Goal: Use online tool/utility: Utilize a website feature to perform a specific function

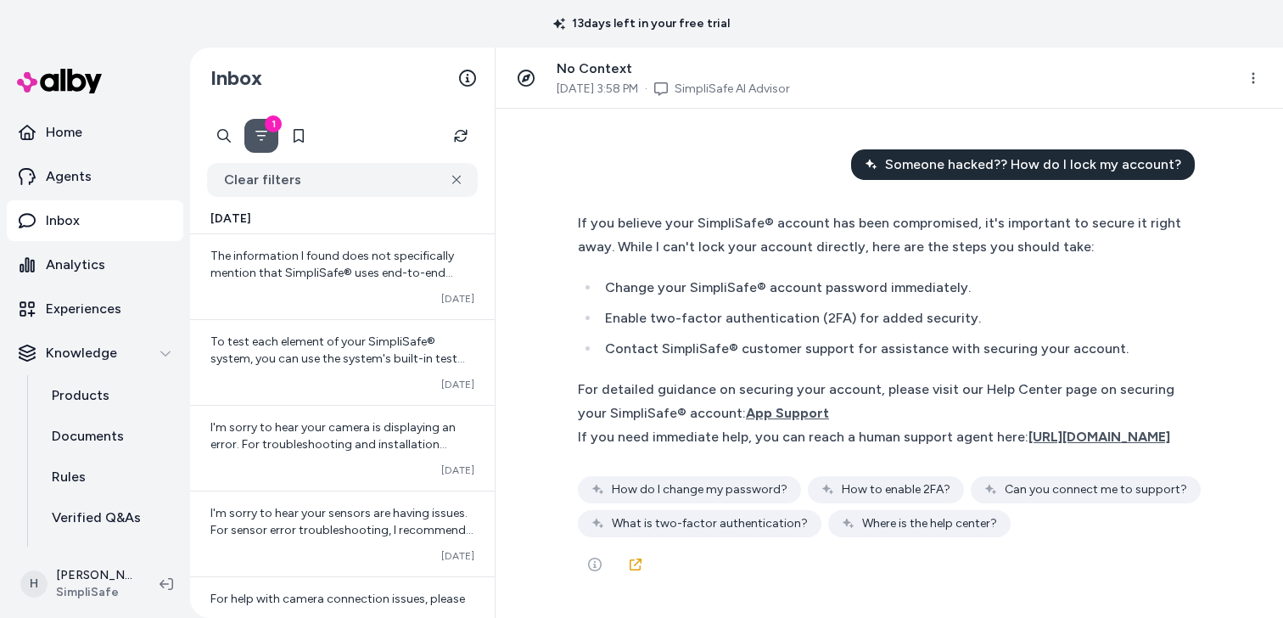
scroll to position [19, 0]
click at [633, 564] on icon at bounding box center [636, 564] width 12 height 12
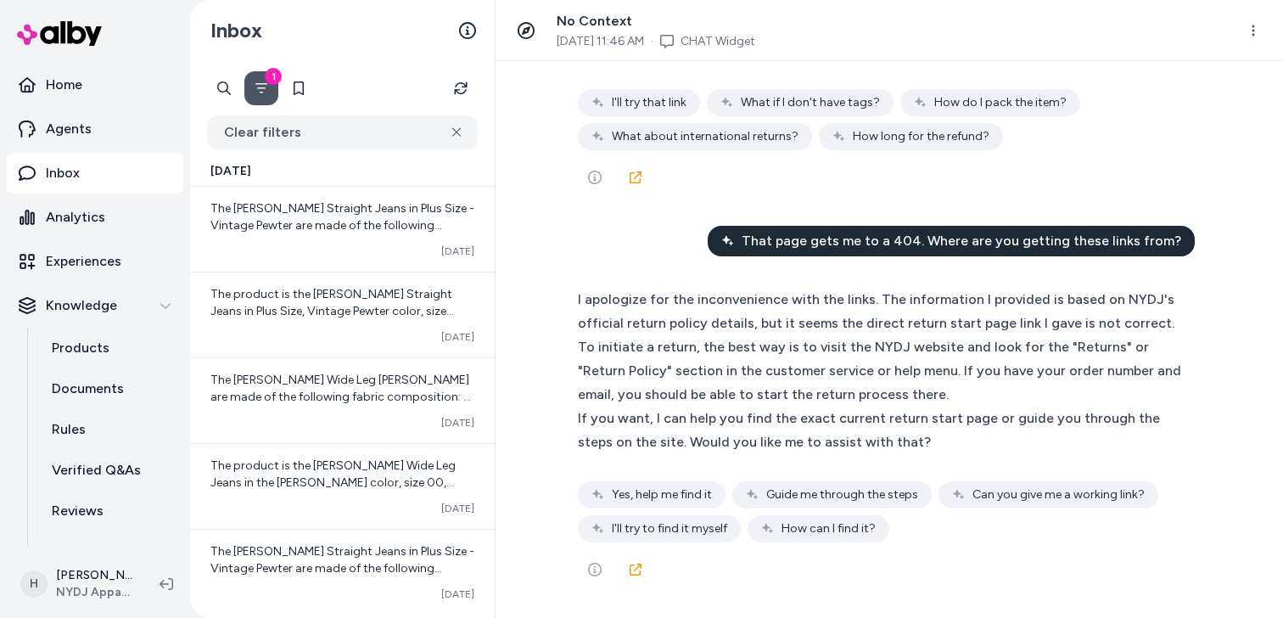
scroll to position [64026, 0]
click at [615, 34] on span "Start Your Return" at bounding box center [635, 26] width 115 height 16
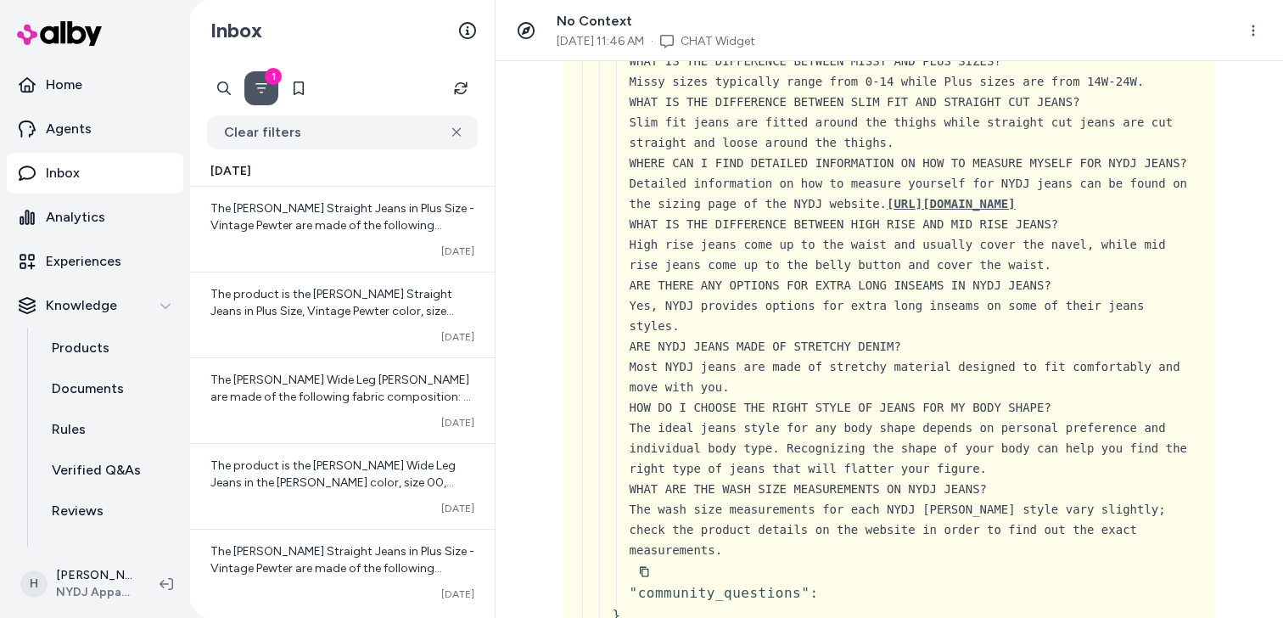
scroll to position [63142, 0]
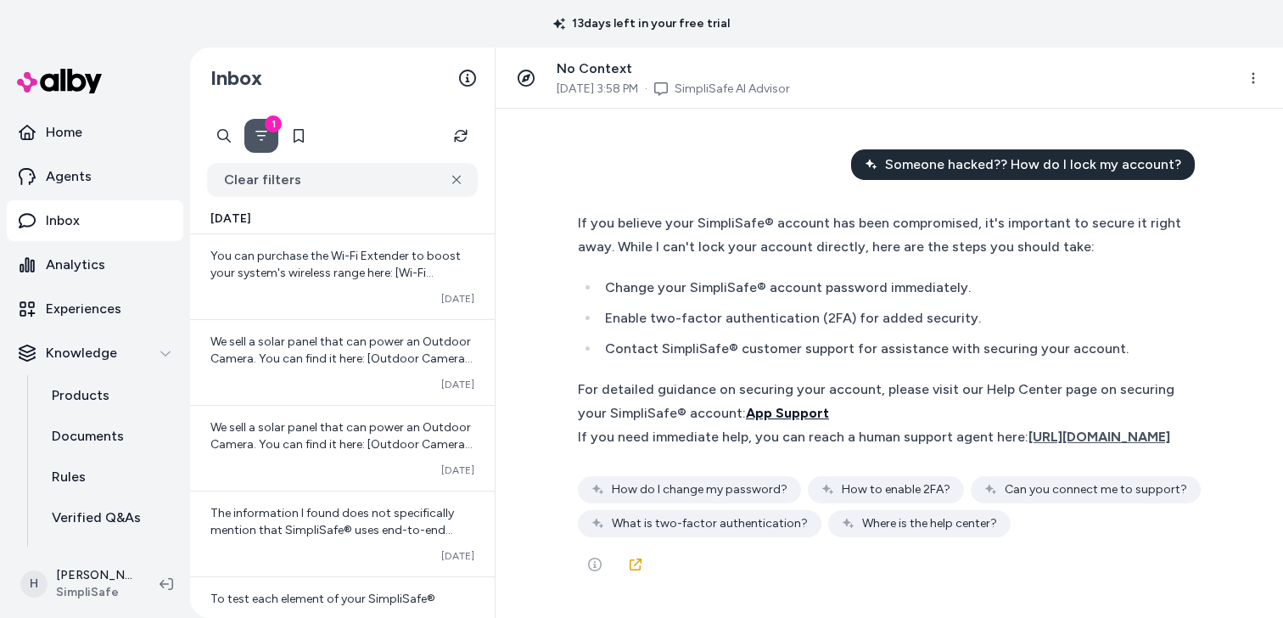
scroll to position [19, 0]
click at [643, 567] on link at bounding box center [636, 564] width 34 height 34
click at [639, 578] on link at bounding box center [636, 564] width 34 height 34
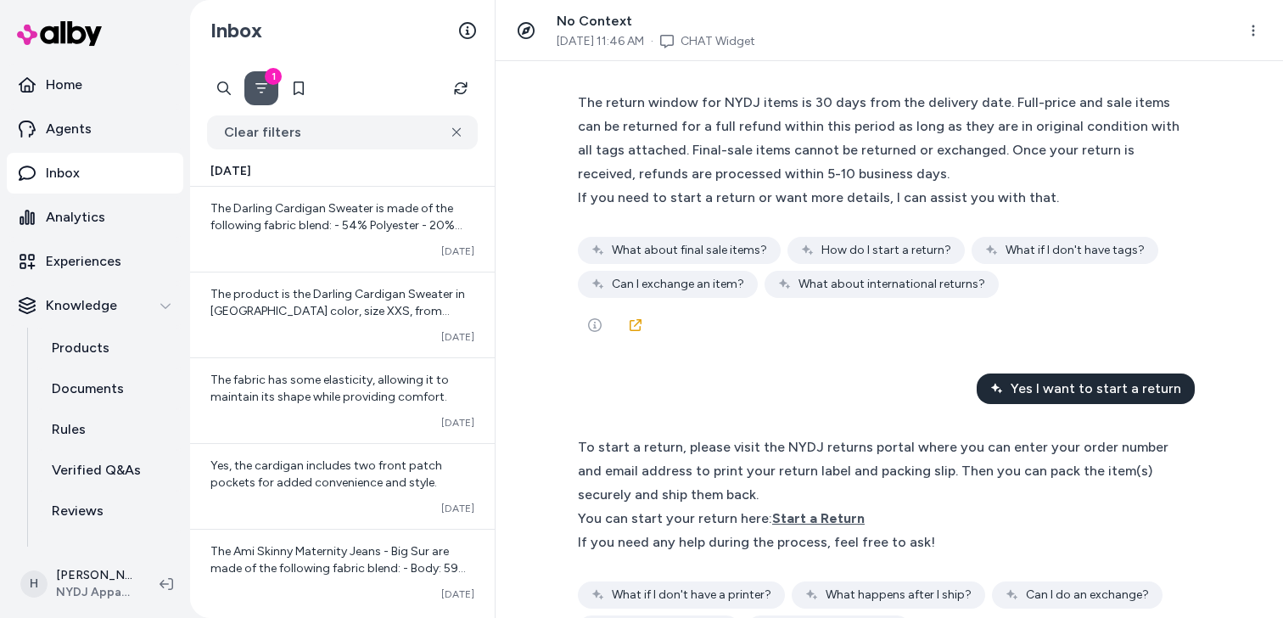
scroll to position [355, 0]
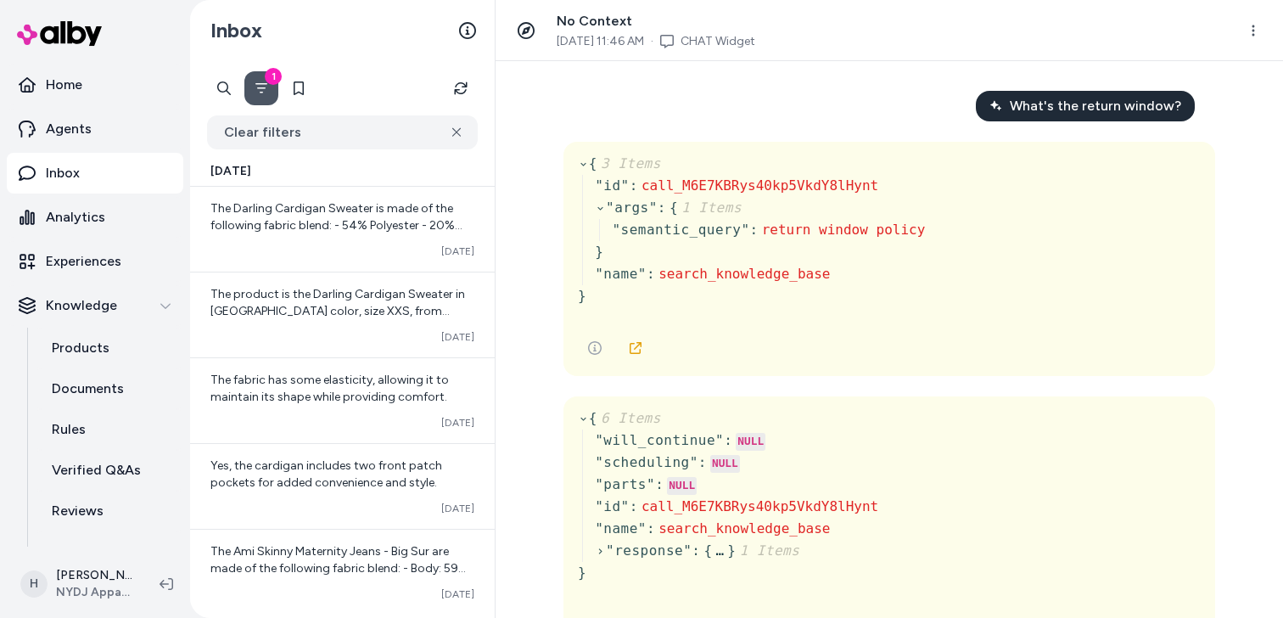
scroll to position [0, 0]
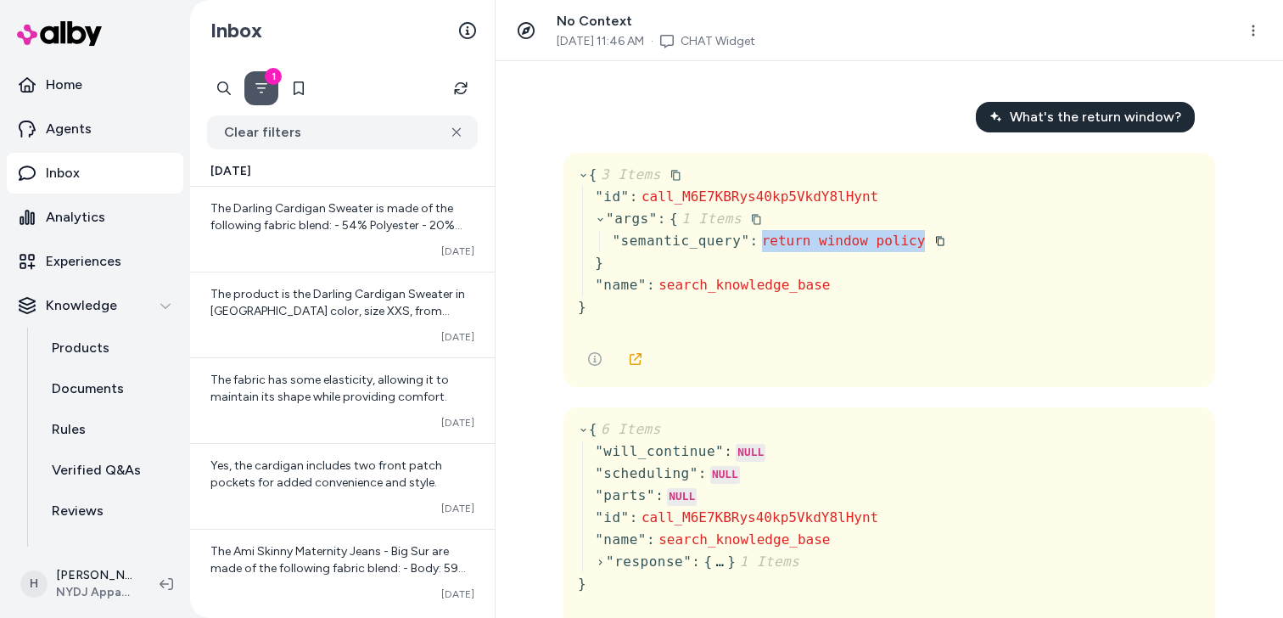
drag, startPoint x: 763, startPoint y: 243, endPoint x: 928, endPoint y: 241, distance: 165.5
click at [928, 241] on div "" semantic_query " : return window policy" at bounding box center [779, 241] width 334 height 22
copy span "return window policy"
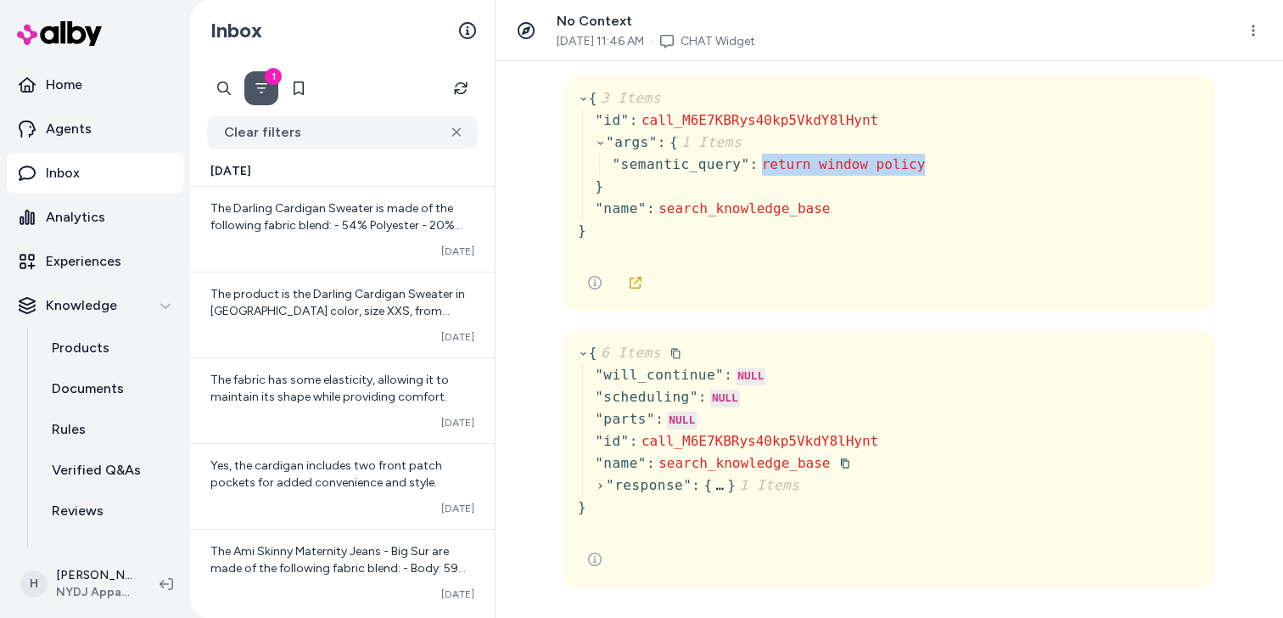
scroll to position [119, 0]
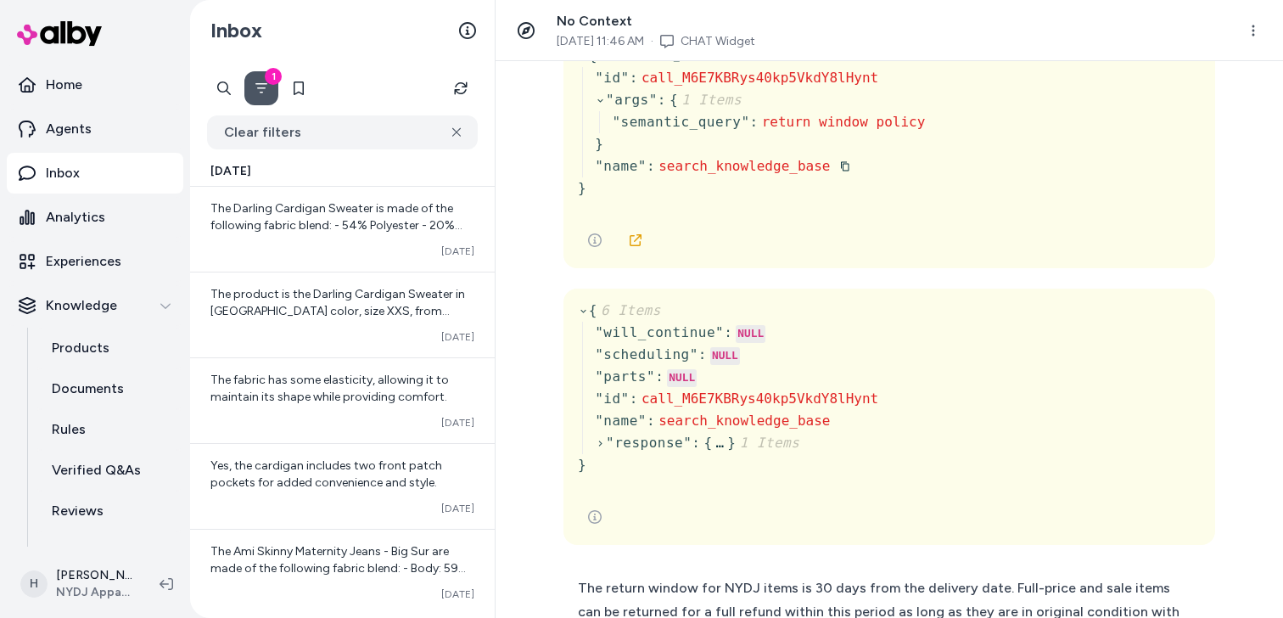
click at [720, 171] on span "search_knowledge_base" at bounding box center [744, 166] width 171 height 16
copy span "search_knowledge_base"
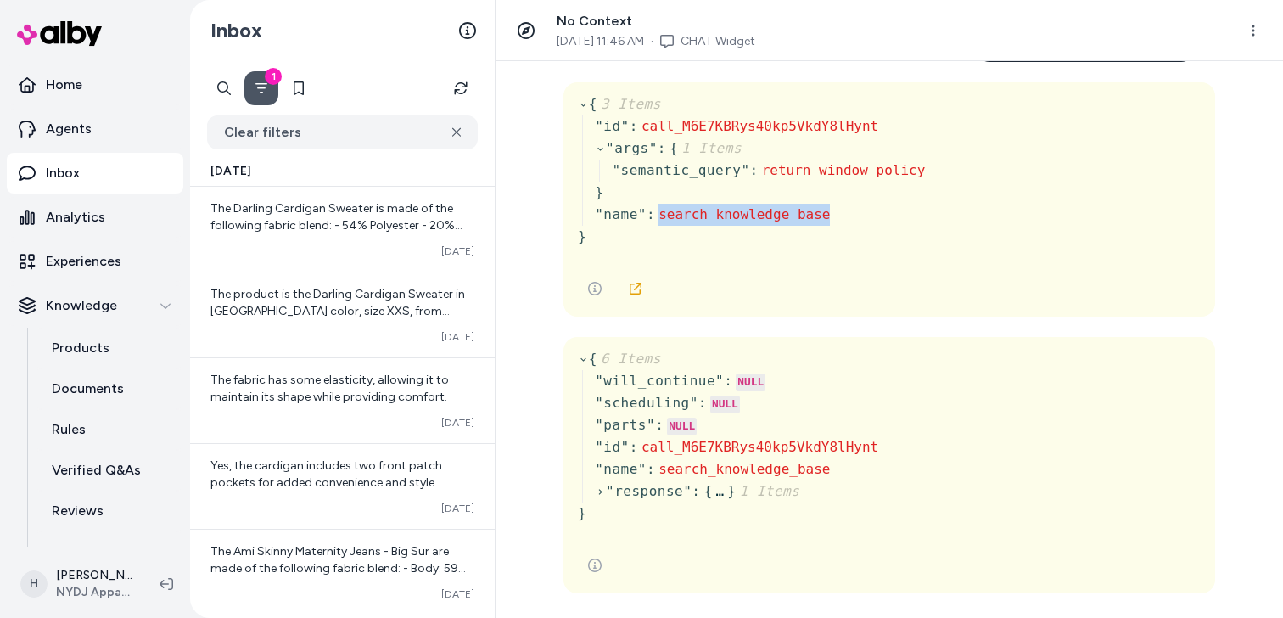
scroll to position [54, 0]
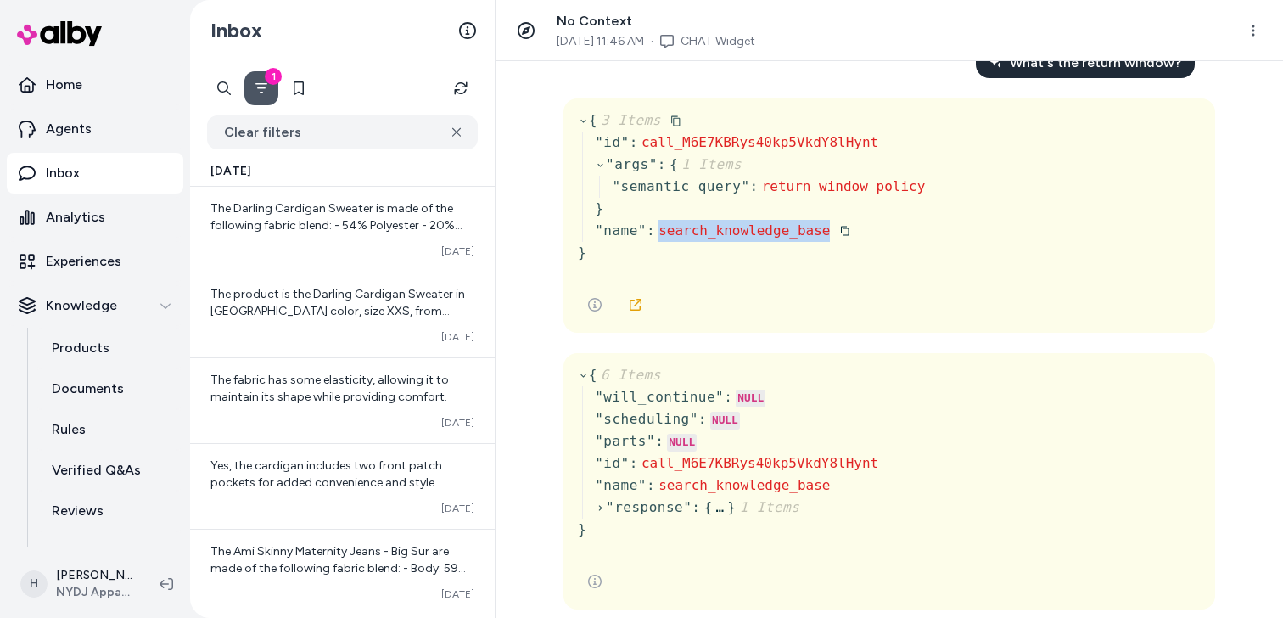
click at [759, 238] on span "search_knowledge_base" at bounding box center [744, 230] width 171 height 16
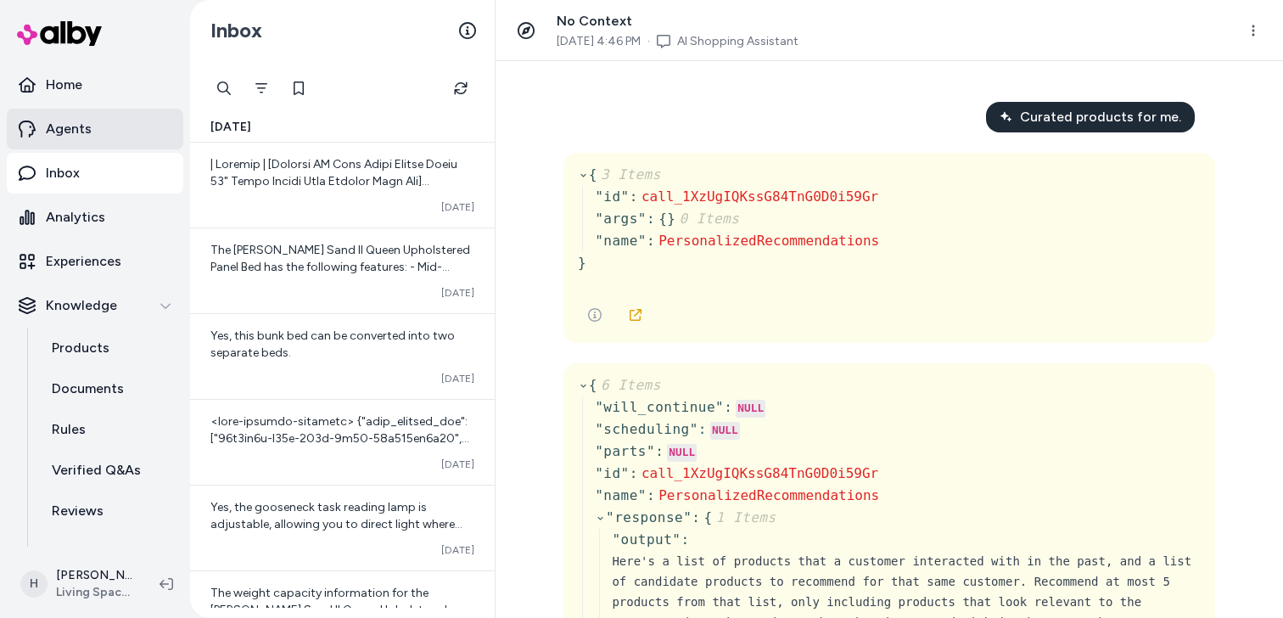
click at [112, 134] on link "Agents" at bounding box center [95, 129] width 177 height 41
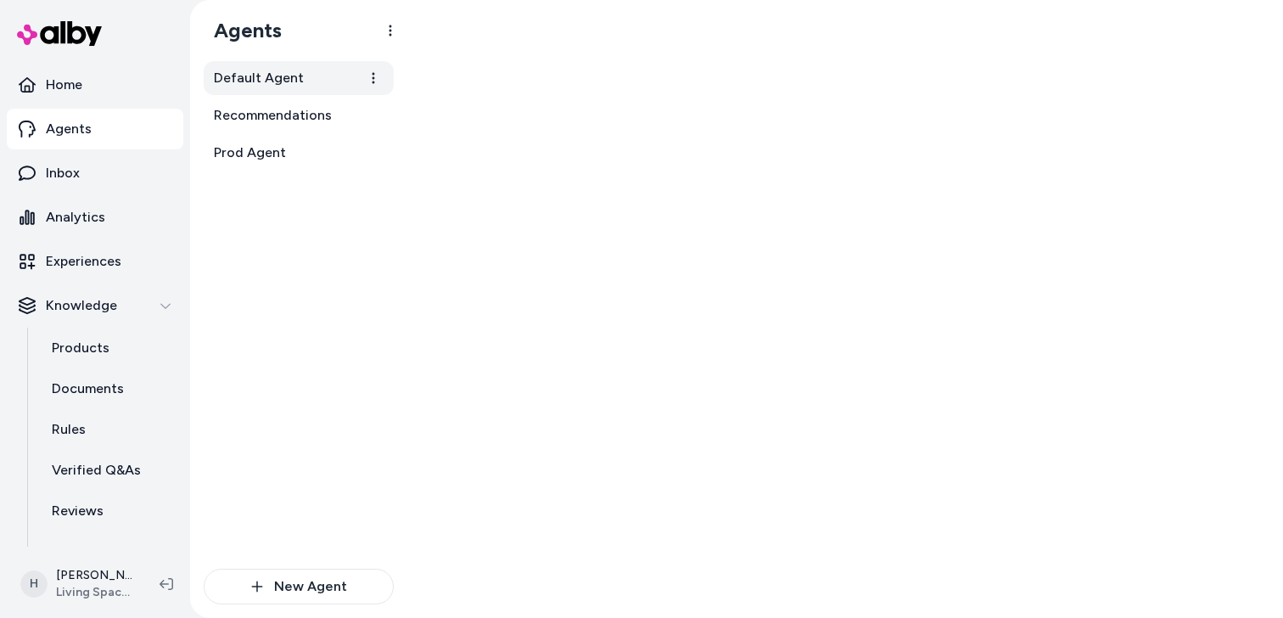
click at [288, 79] on span "Default Agent" at bounding box center [259, 78] width 90 height 20
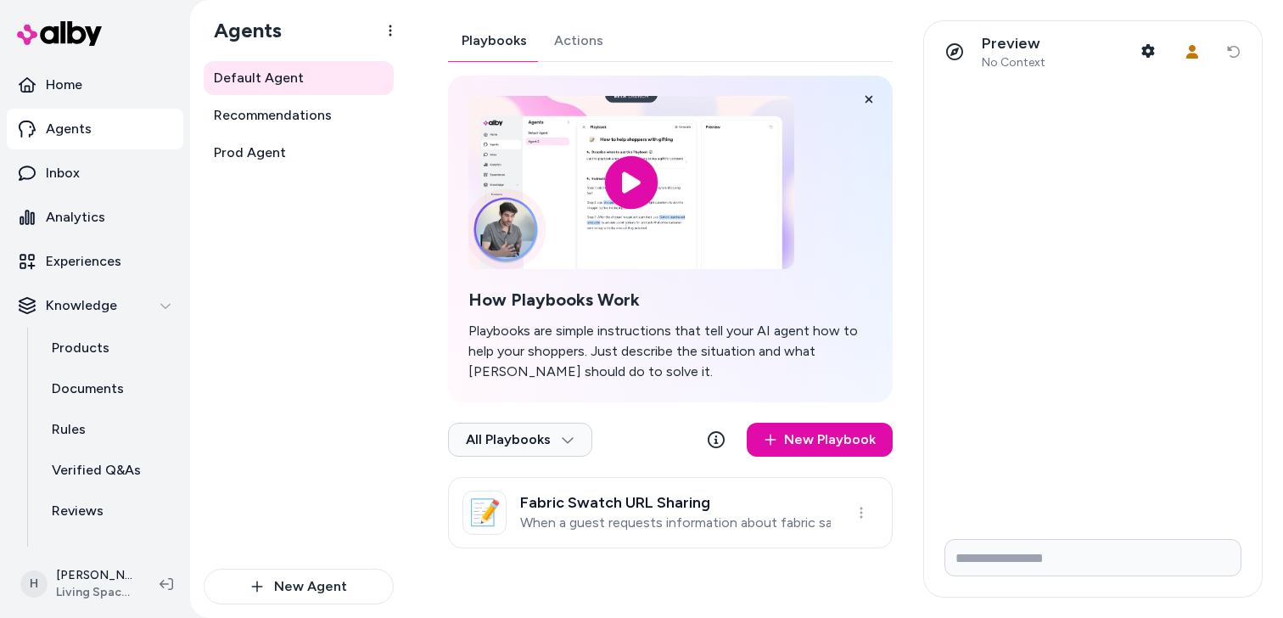
click at [580, 38] on div "Playbooks Actions How Playbooks Work Playbooks are simple instructions that tel…" at bounding box center [670, 284] width 445 height 528
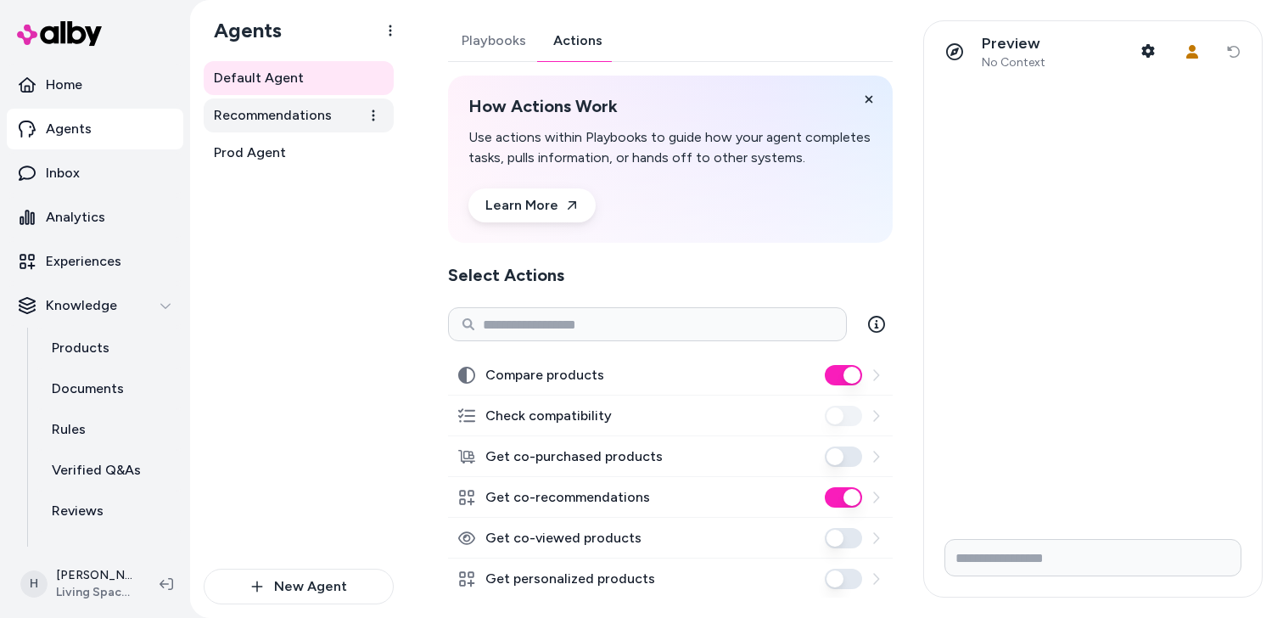
click at [306, 126] on link "Recommendations" at bounding box center [299, 115] width 190 height 34
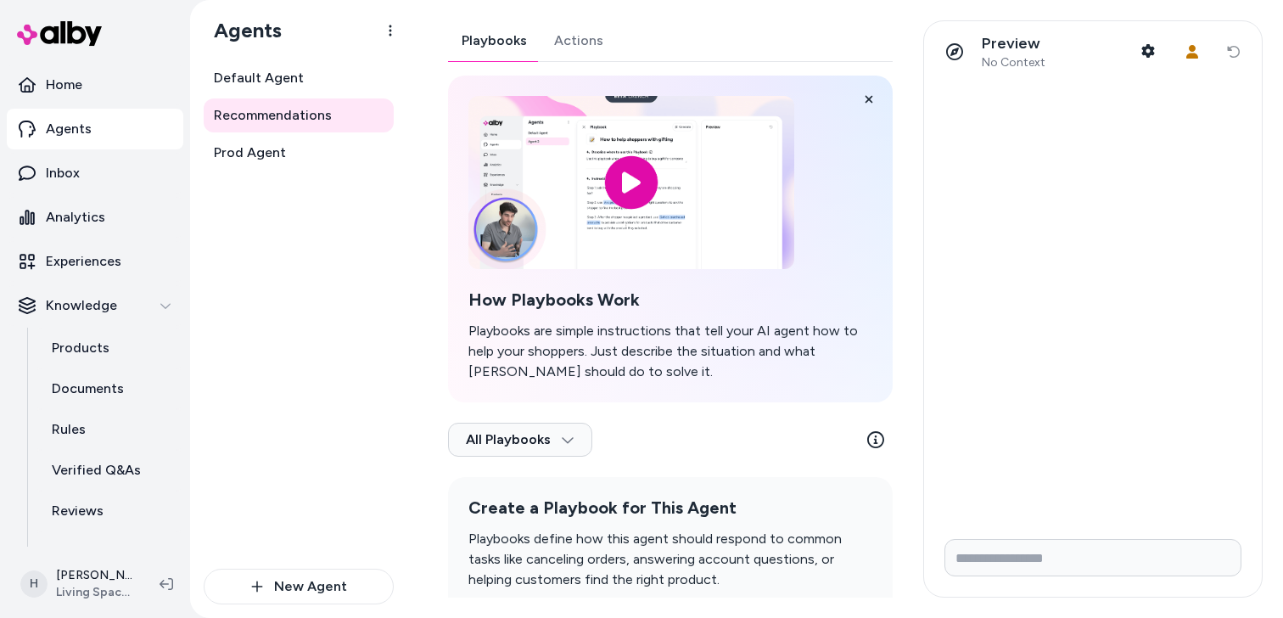
click at [576, 50] on div "Playbooks Actions How Playbooks Work Playbooks are simple instructions that tel…" at bounding box center [670, 342] width 445 height 644
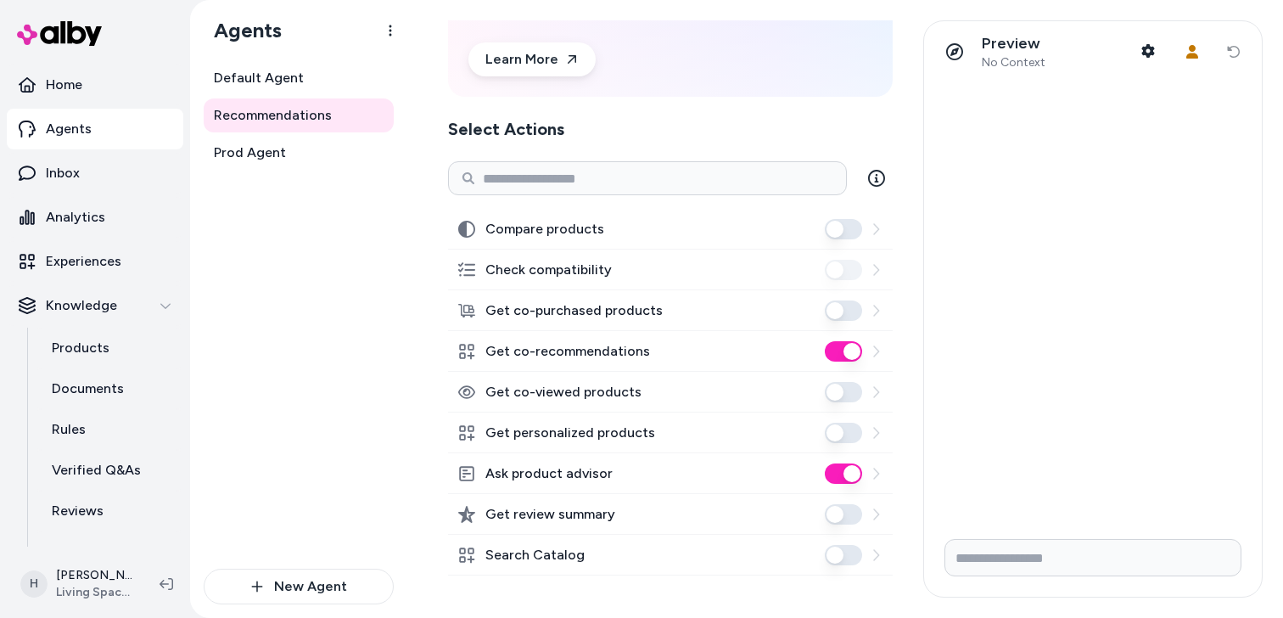
scroll to position [150, 0]
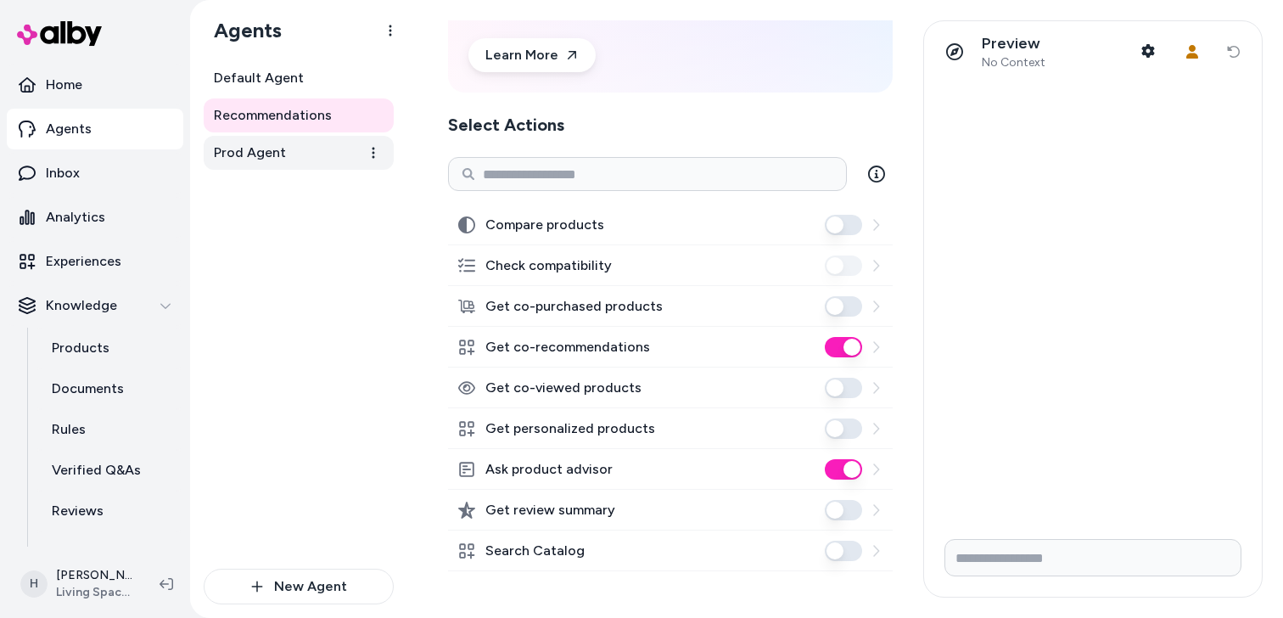
click at [287, 147] on link "Prod Agent" at bounding box center [299, 153] width 190 height 34
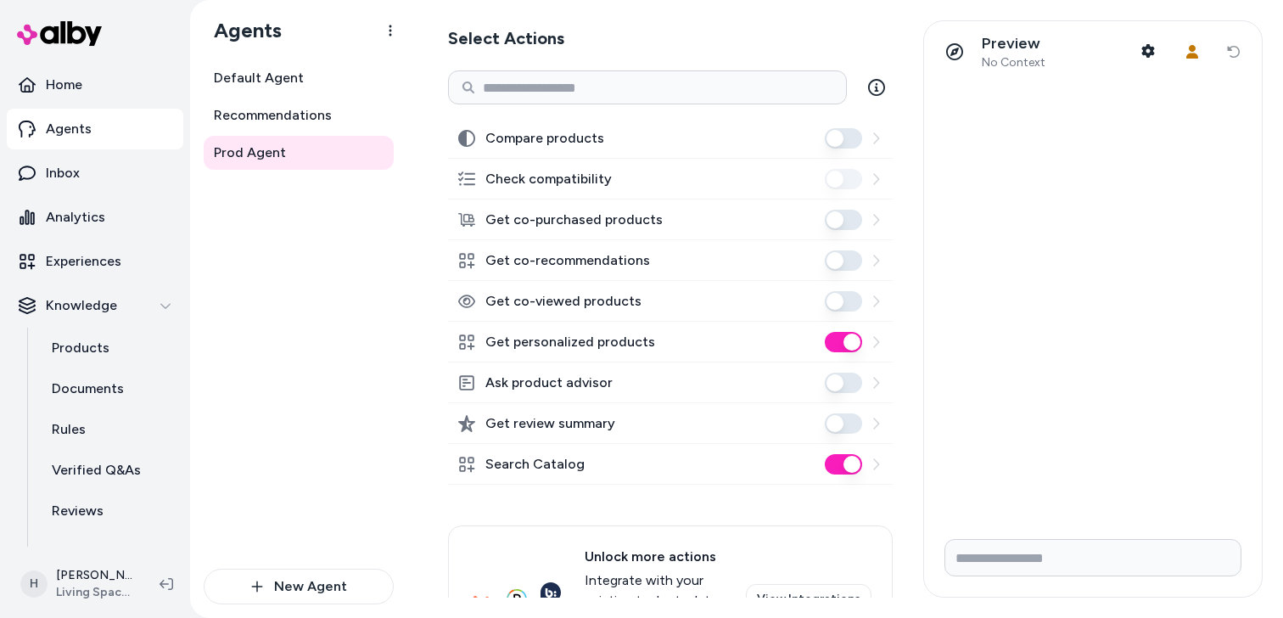
scroll to position [286, 0]
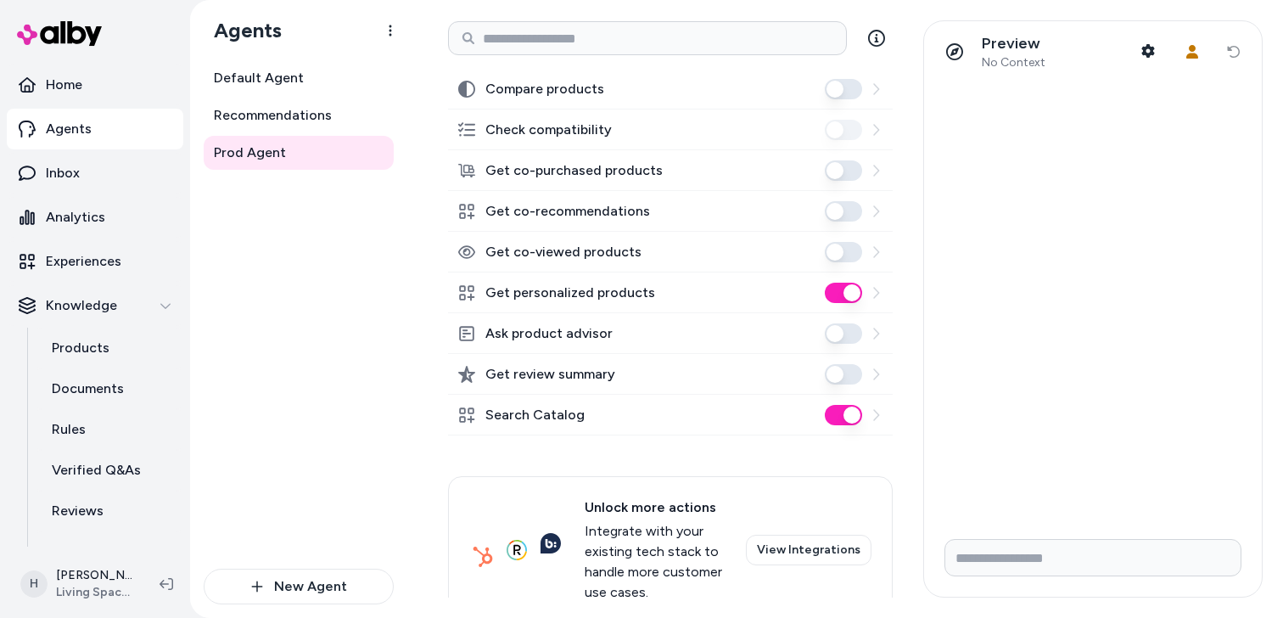
click at [844, 206] on button "Get co-recommendations" at bounding box center [843, 211] width 37 height 20
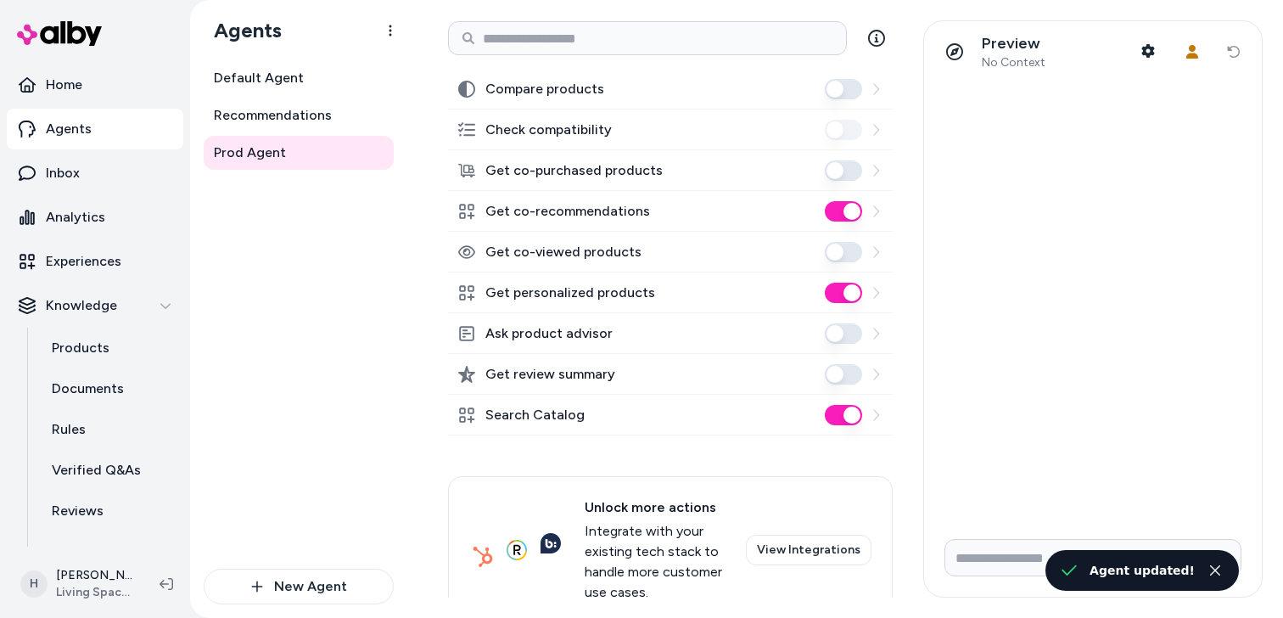
click at [852, 293] on button "Get personalized products" at bounding box center [843, 293] width 37 height 20
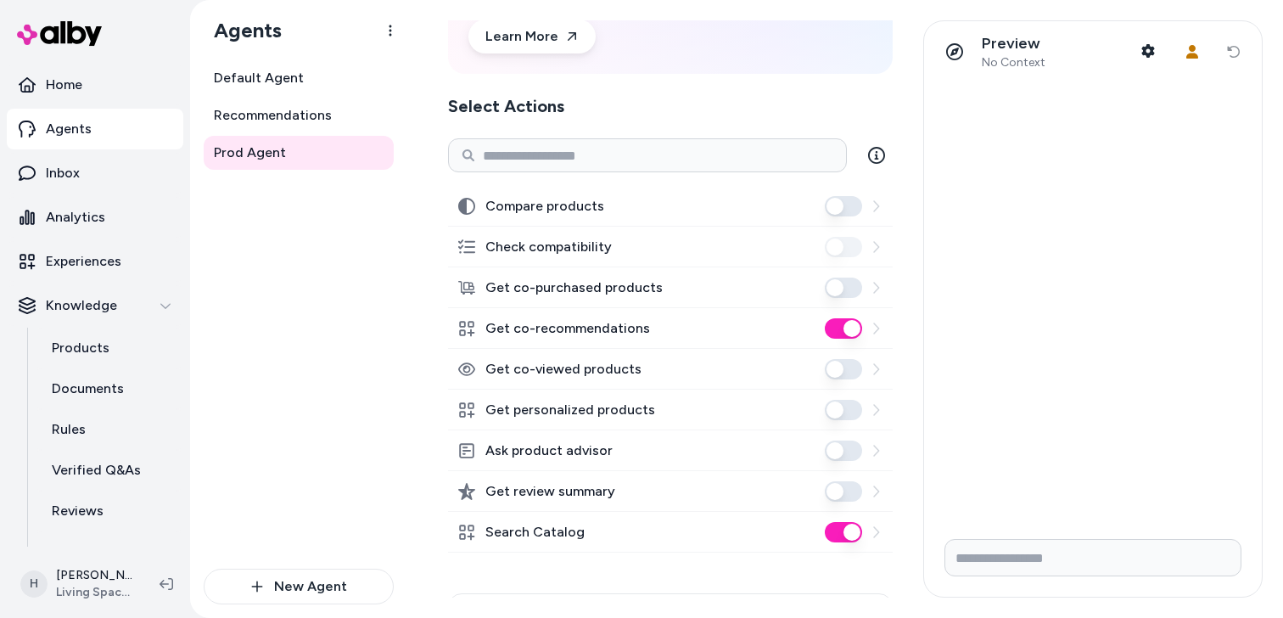
scroll to position [329, 0]
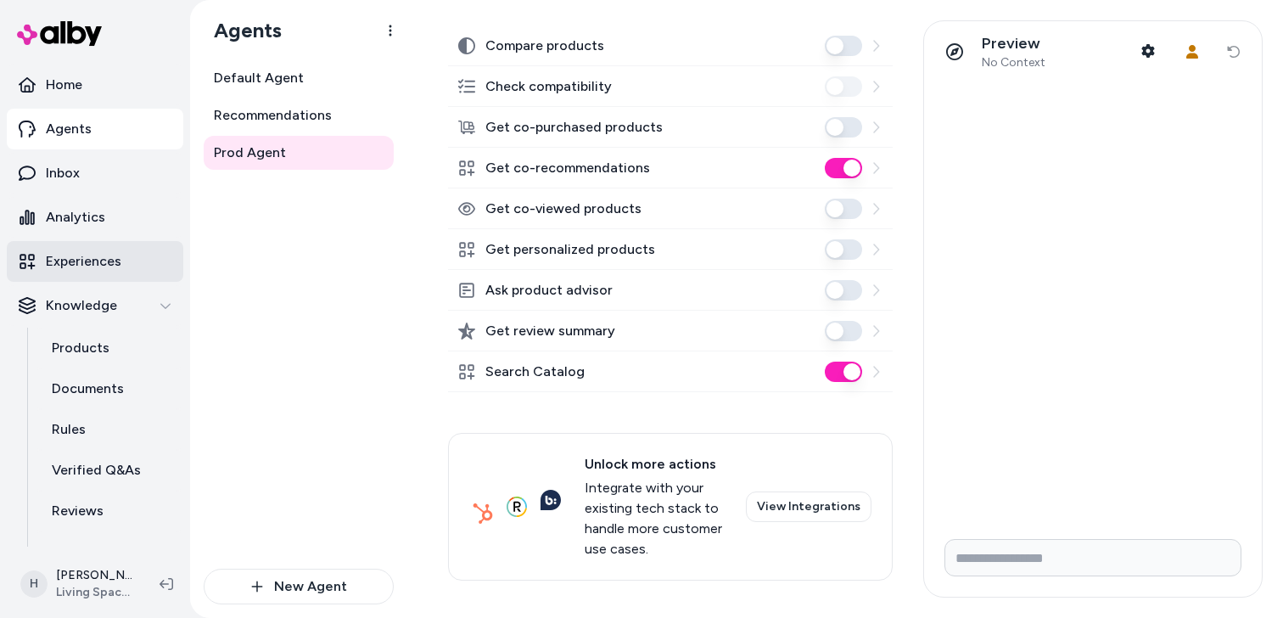
click at [107, 261] on p "Experiences" at bounding box center [84, 261] width 76 height 20
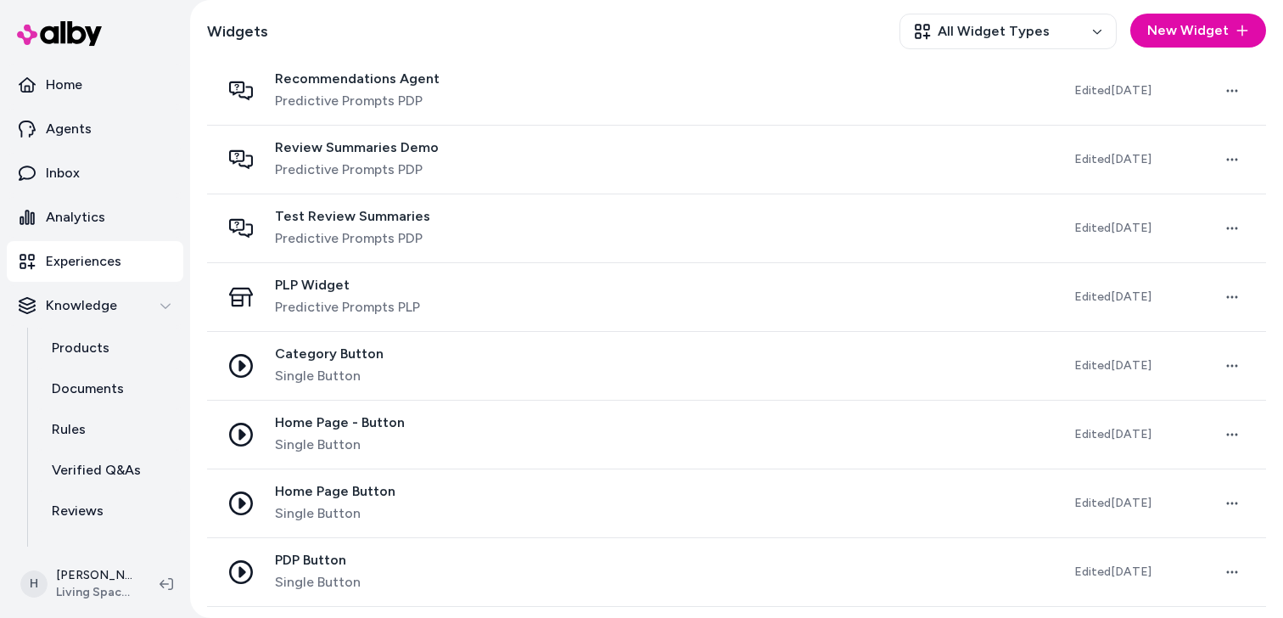
scroll to position [796, 0]
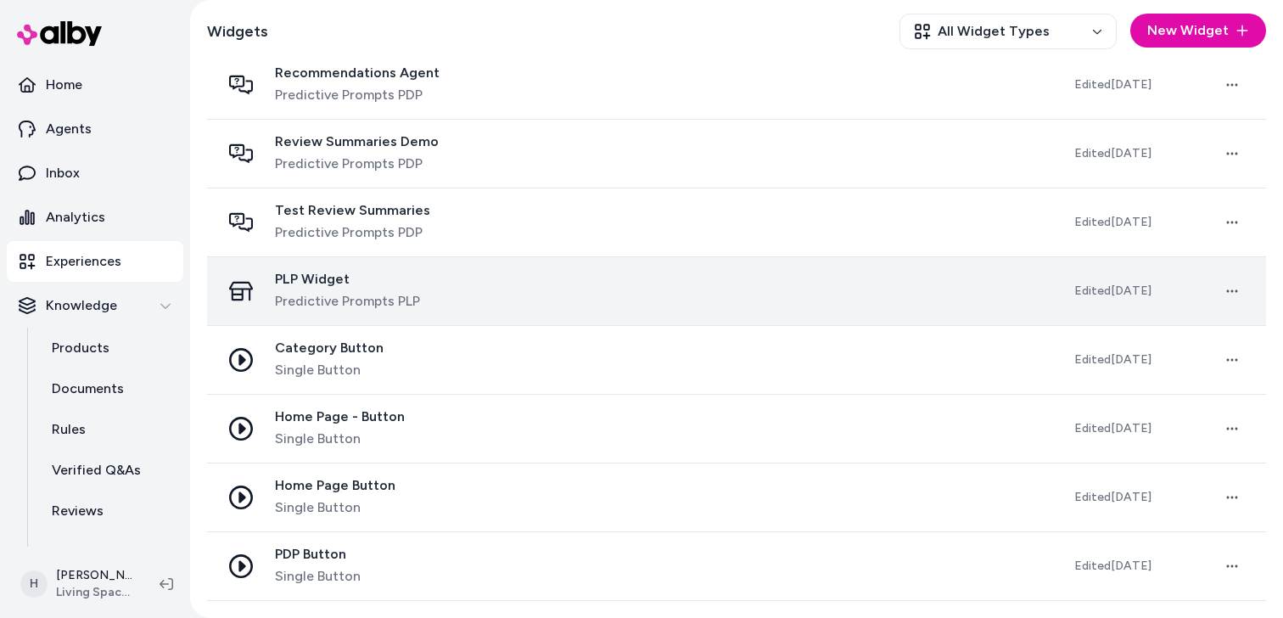
click at [667, 294] on div "PLP Widget Predictive Prompts PLP" at bounding box center [634, 291] width 827 height 41
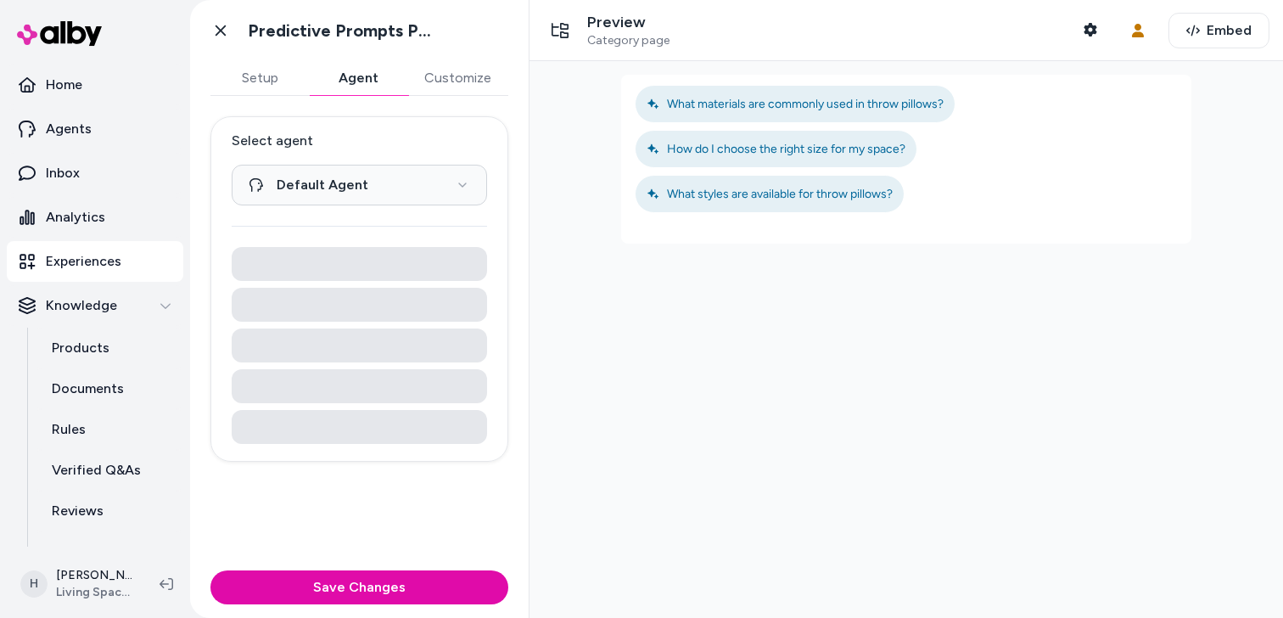
click at [369, 88] on button "Agent" at bounding box center [358, 78] width 98 height 34
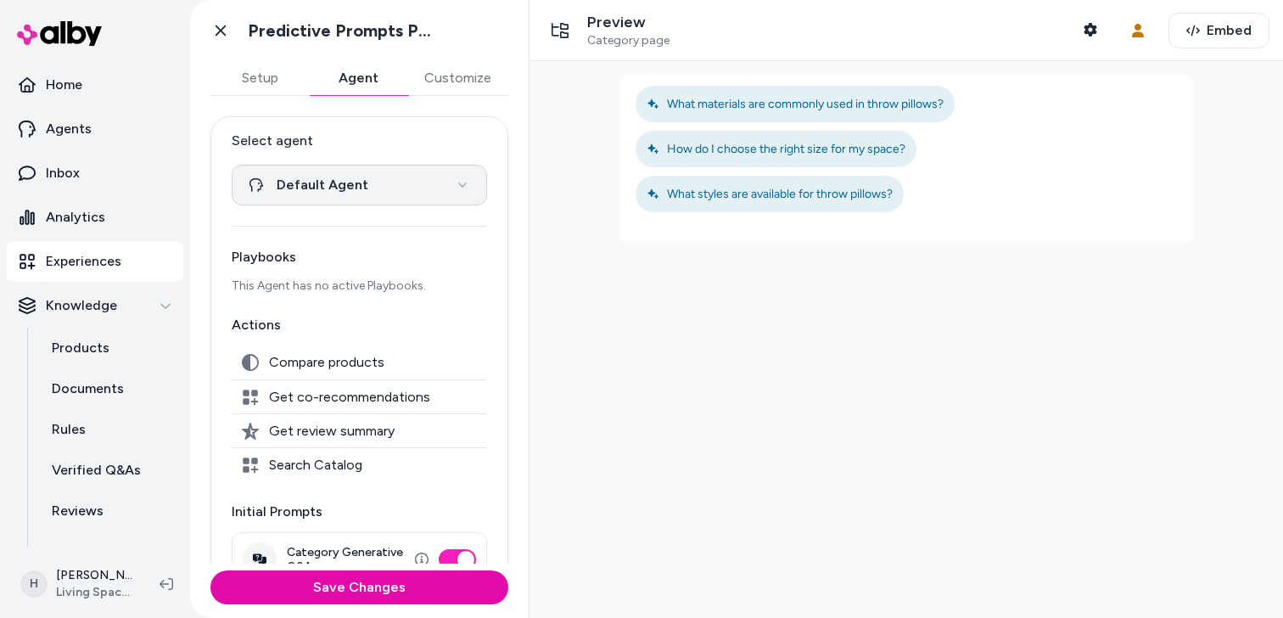
click at [324, 190] on html "**********" at bounding box center [641, 309] width 1283 height 618
select select "**********"
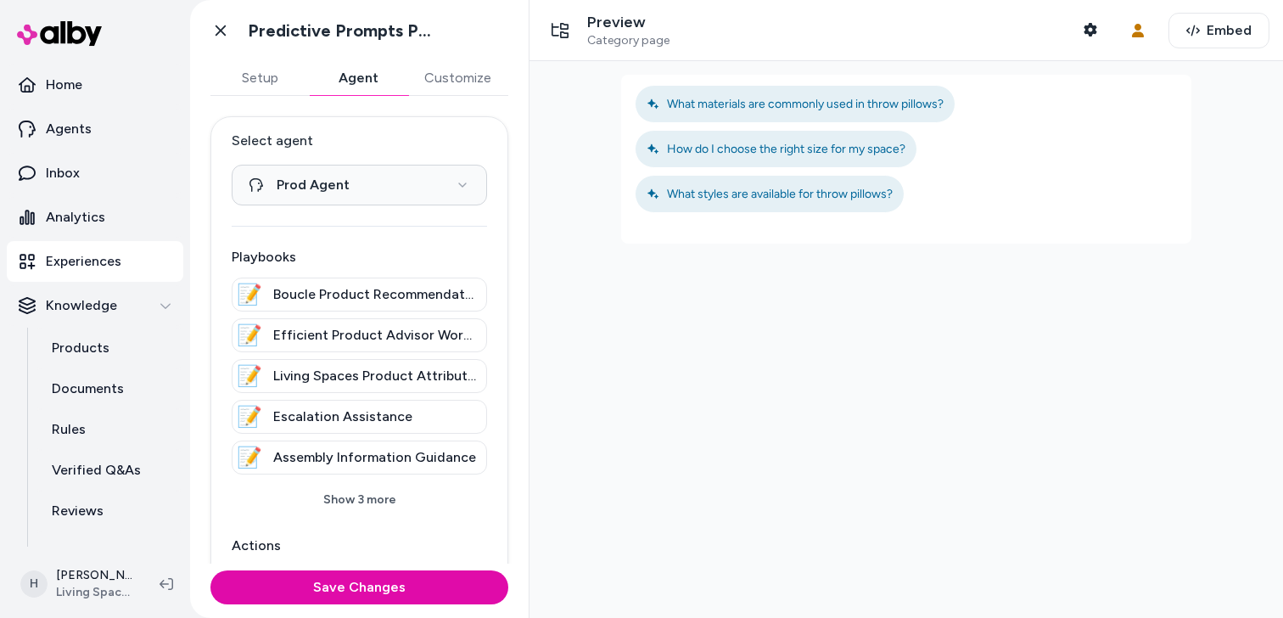
click at [258, 89] on button "Setup" at bounding box center [259, 78] width 98 height 34
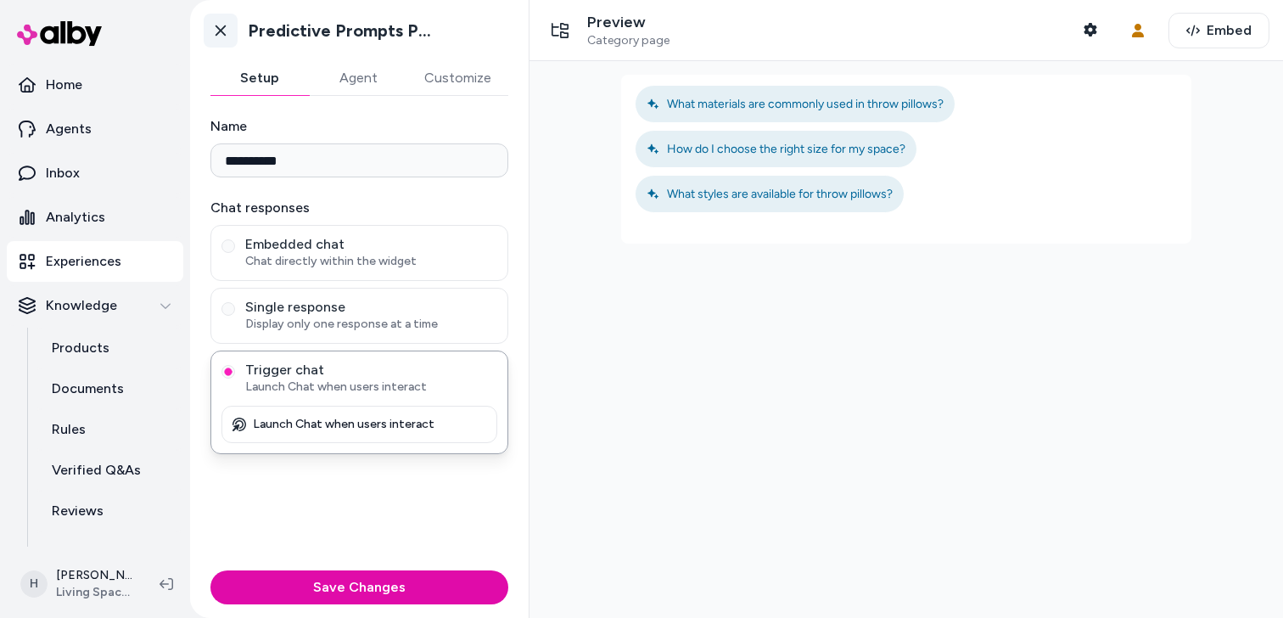
click at [234, 36] on link "Go back" at bounding box center [221, 31] width 34 height 34
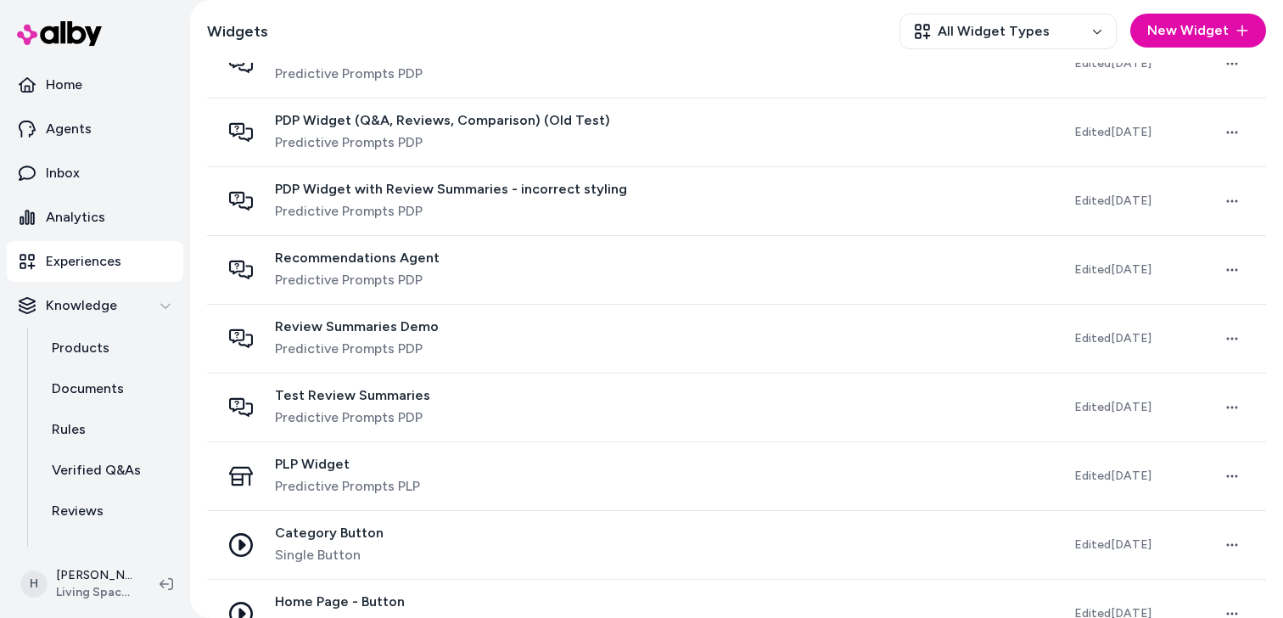
scroll to position [929, 0]
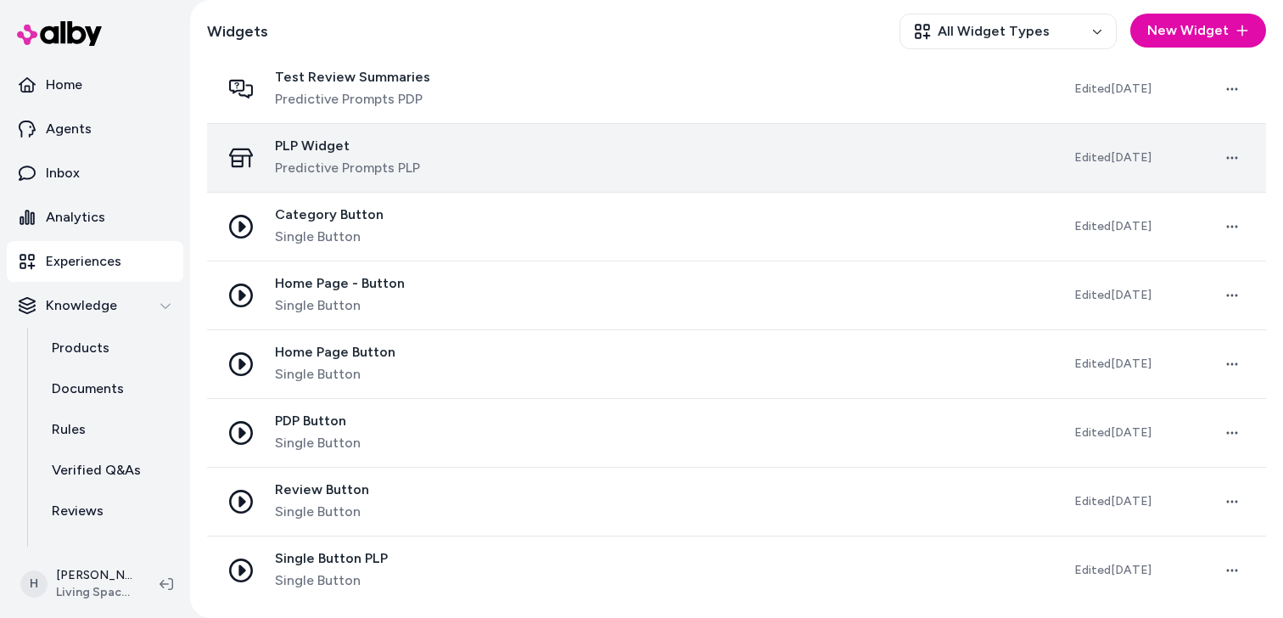
click at [409, 154] on span "PLP Widget" at bounding box center [347, 145] width 145 height 17
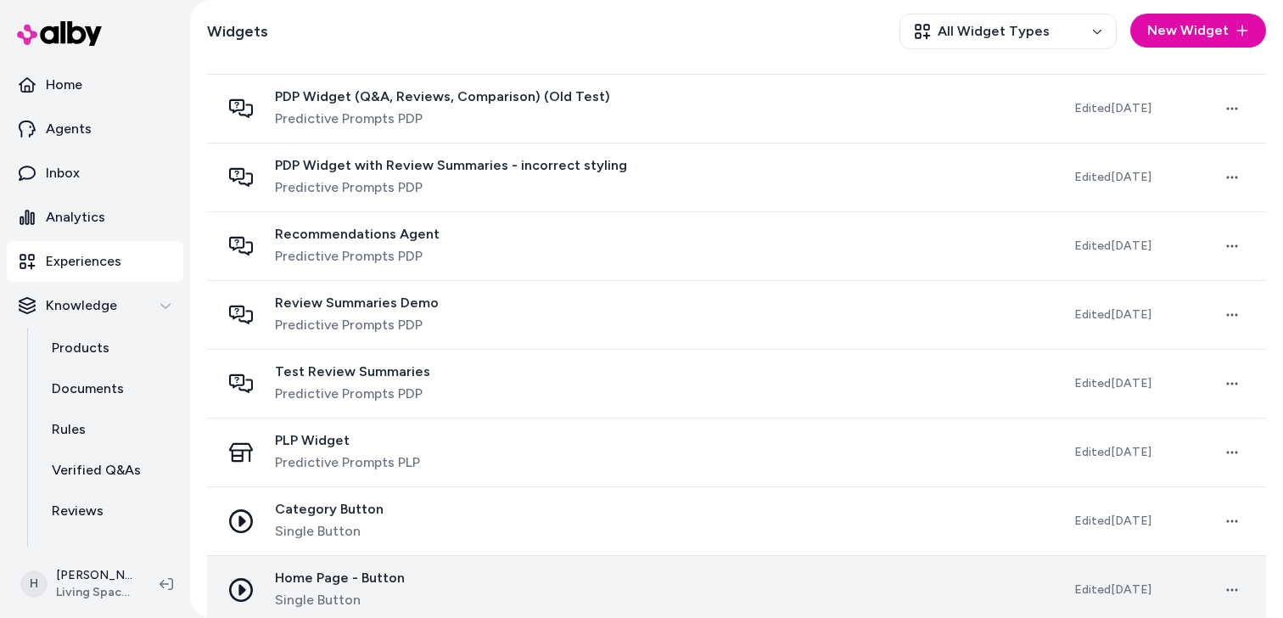
scroll to position [736, 0]
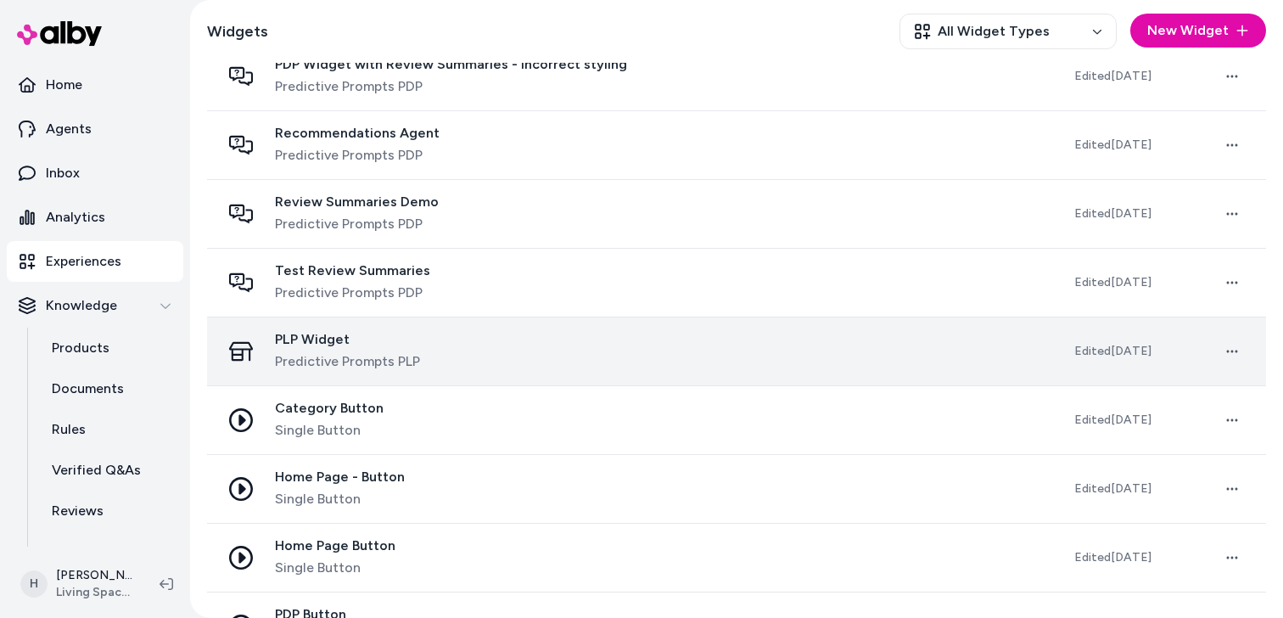
click at [458, 357] on div "PLP Widget Predictive Prompts PLP" at bounding box center [634, 351] width 827 height 41
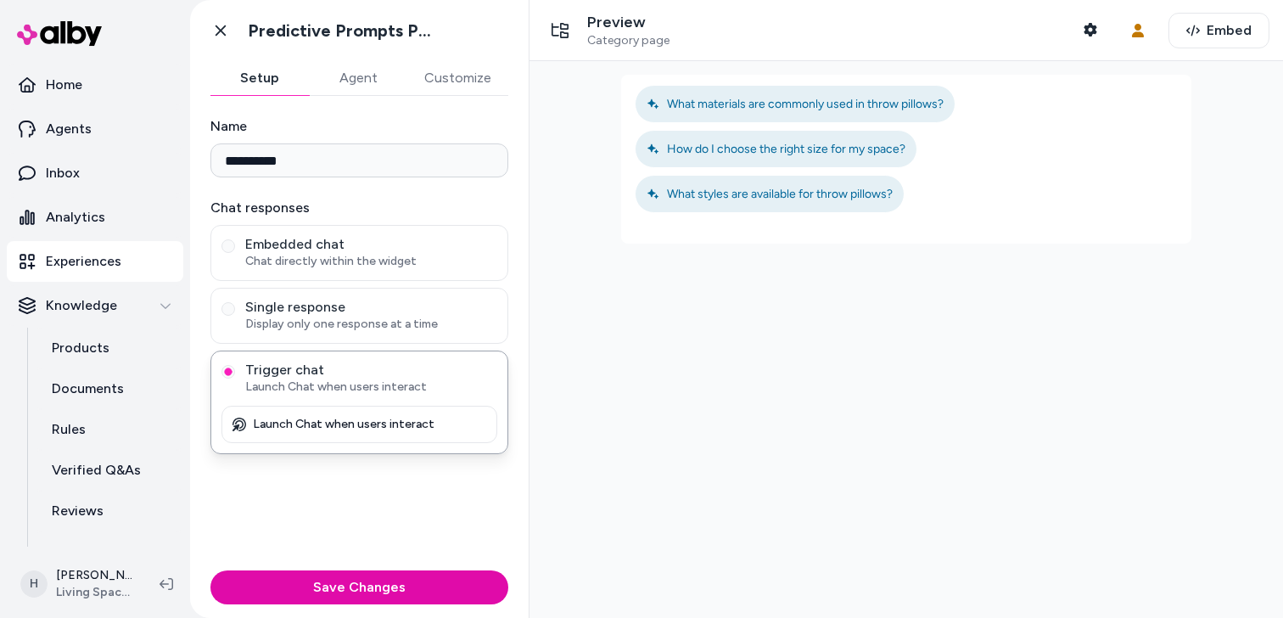
click at [367, 81] on button "Agent" at bounding box center [358, 78] width 98 height 34
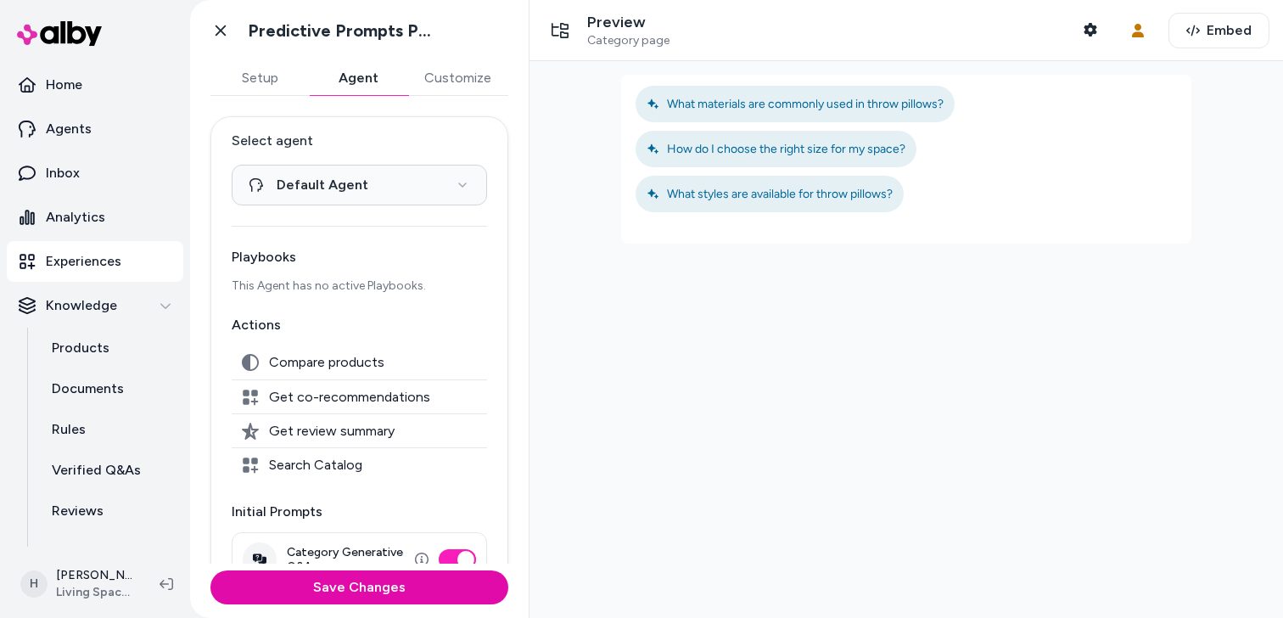
click at [143, 270] on link "Experiences" at bounding box center [95, 261] width 177 height 41
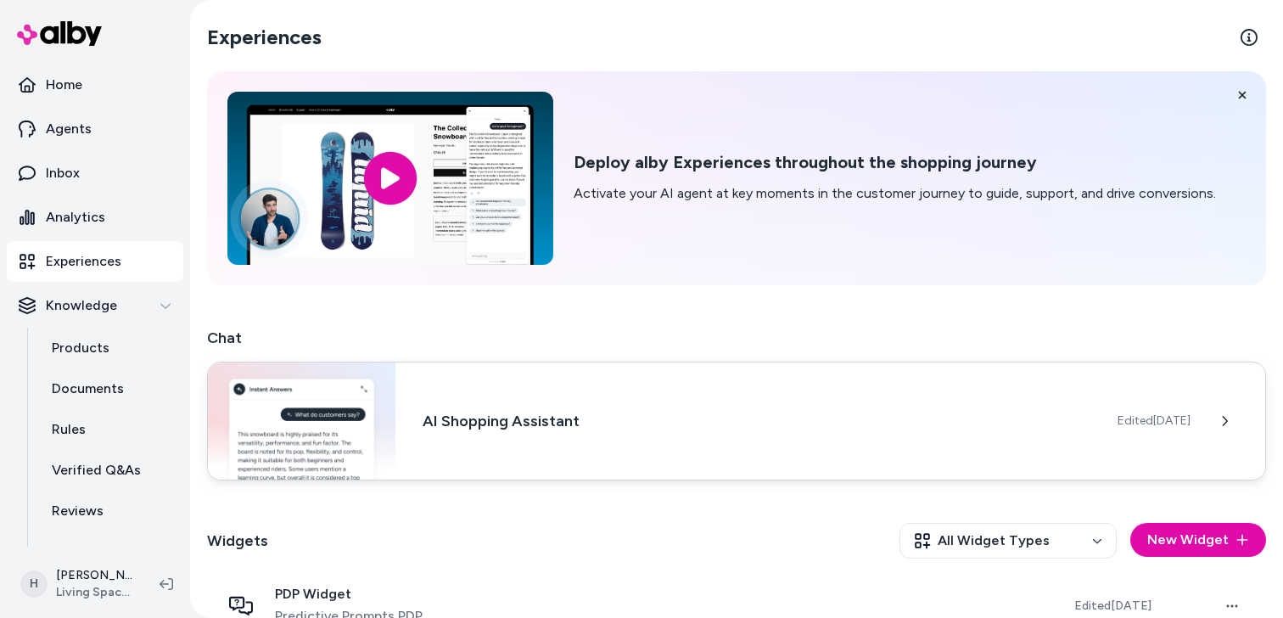
click at [467, 416] on h3 "AI Shopping Assistant" at bounding box center [757, 421] width 668 height 24
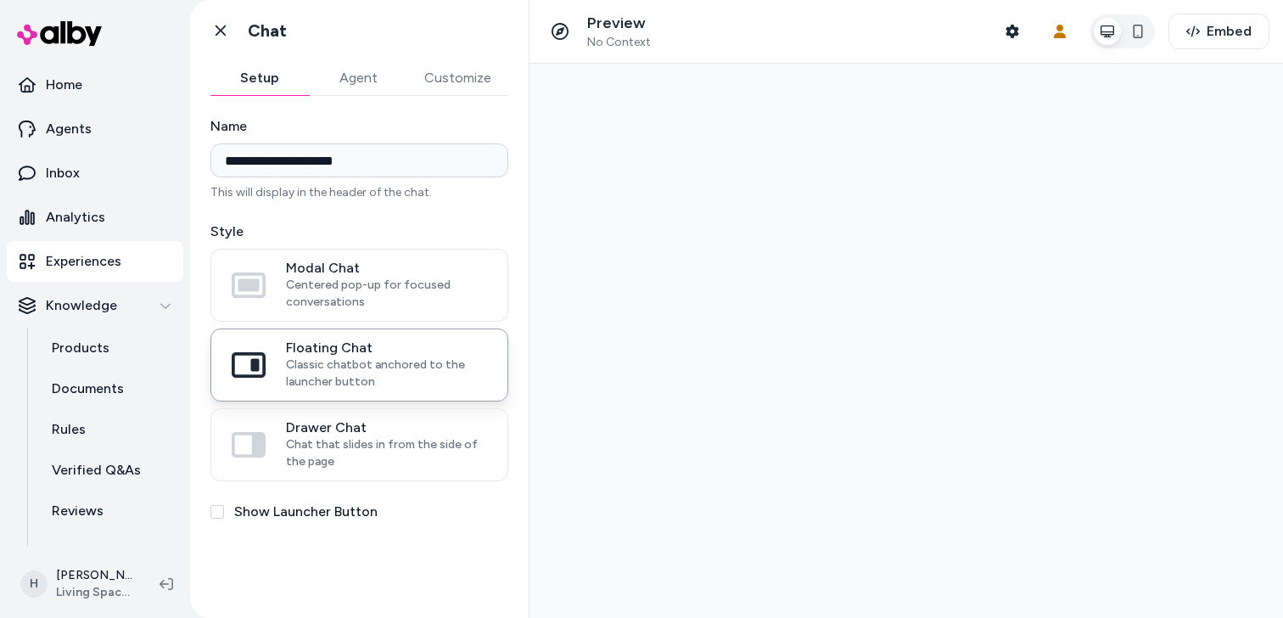
click at [340, 70] on button "Agent" at bounding box center [358, 78] width 98 height 34
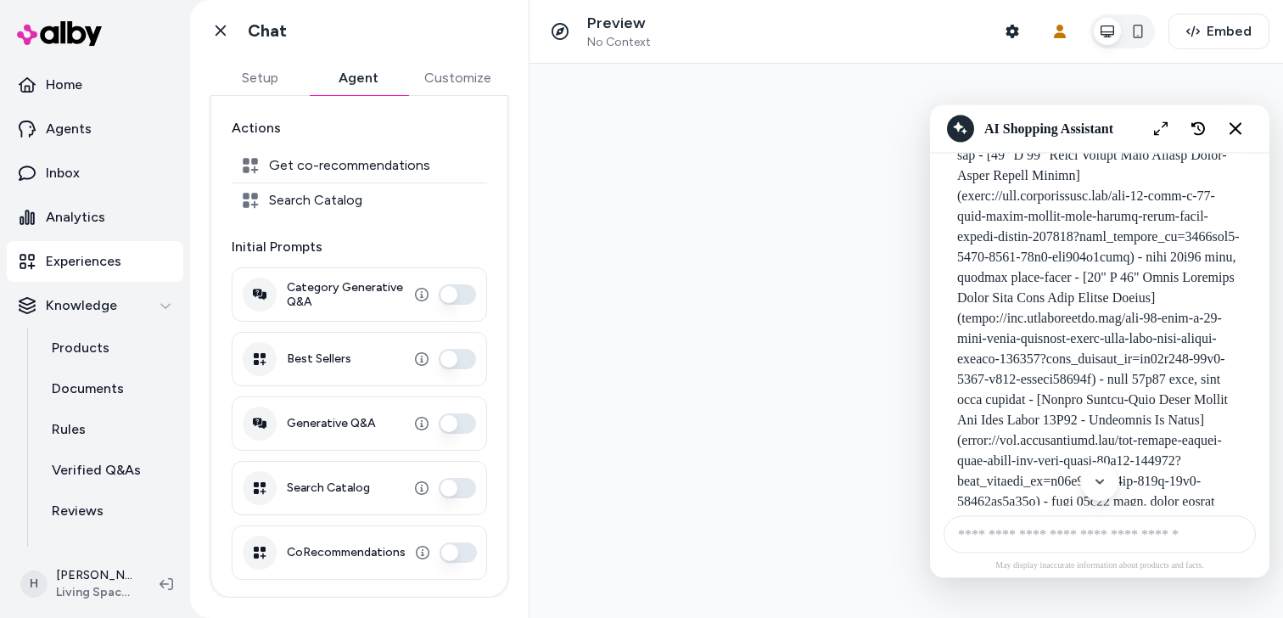
scroll to position [7284, 0]
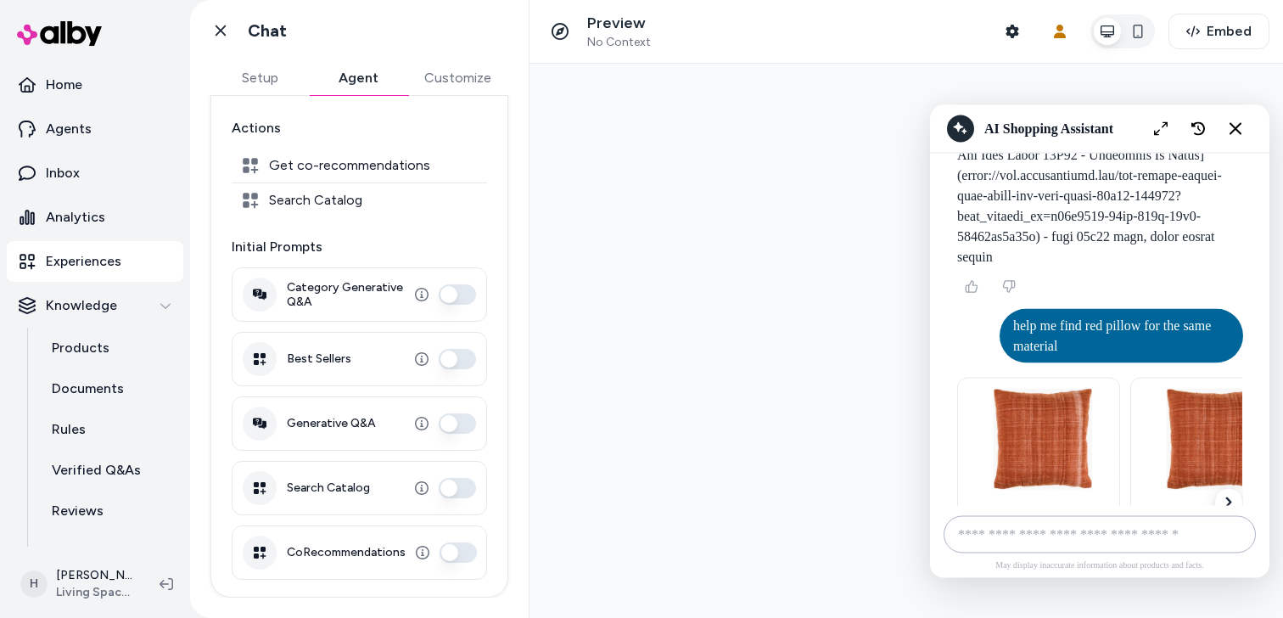
type input "****"
click at [1007, 36] on icon "button" at bounding box center [1013, 32] width 14 height 14
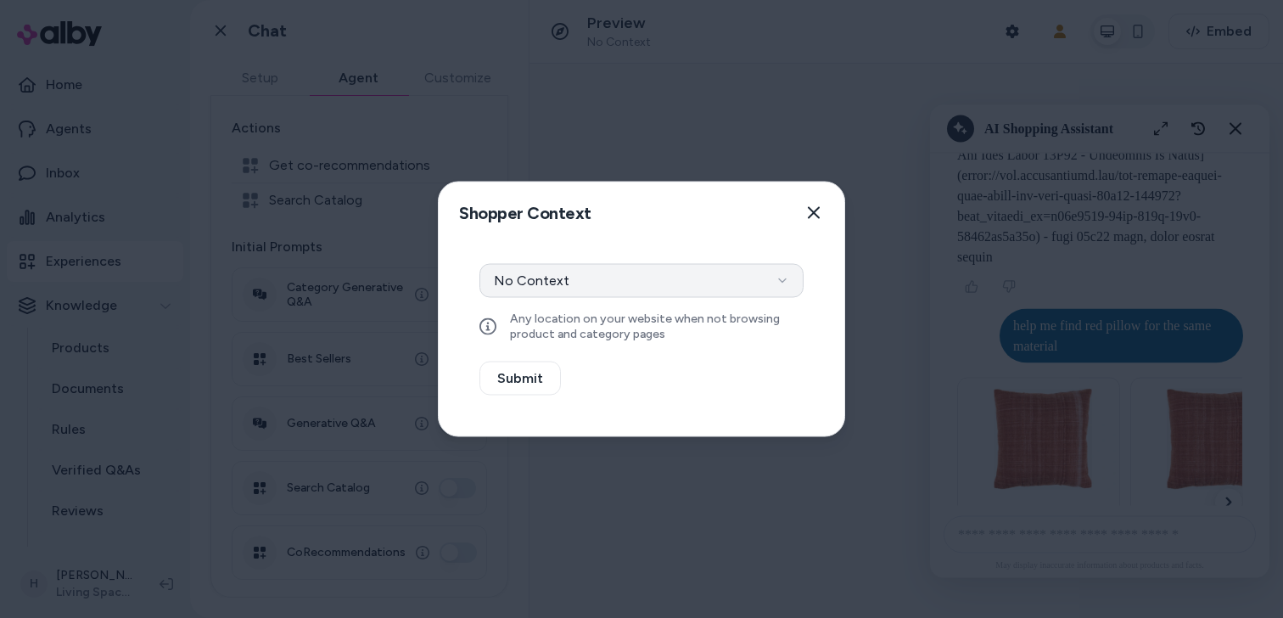
click at [576, 290] on button "No Context" at bounding box center [642, 281] width 324 height 34
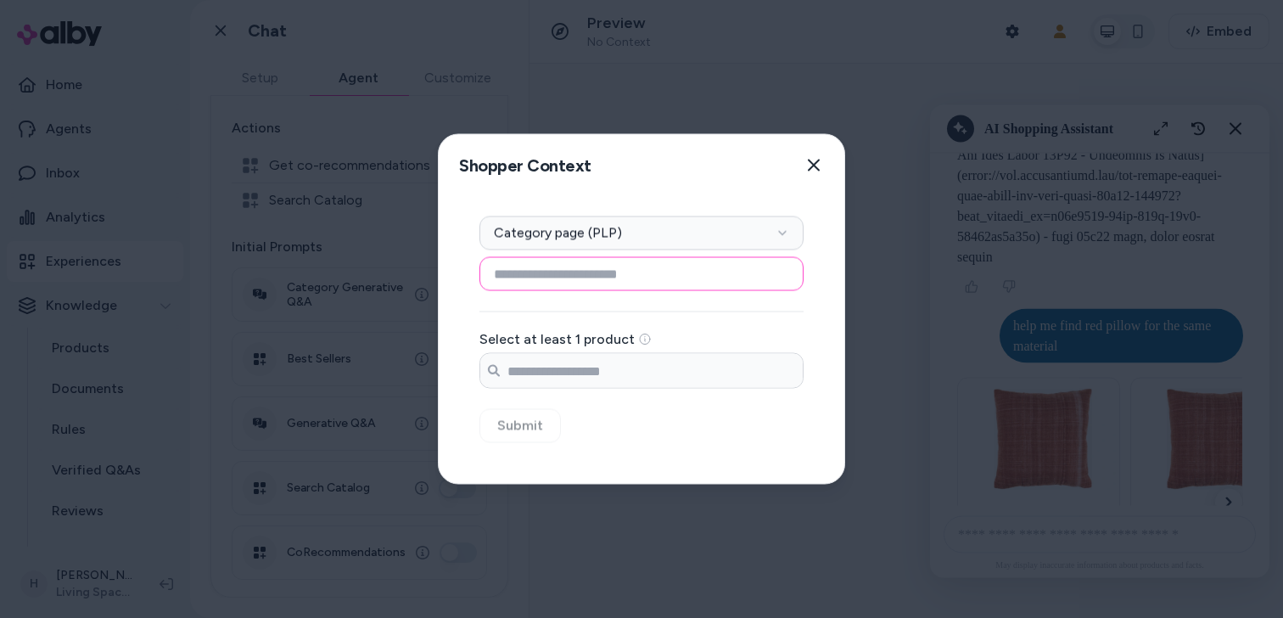
click at [583, 277] on input at bounding box center [642, 274] width 324 height 34
click at [571, 364] on input "Search products..." at bounding box center [641, 371] width 322 height 34
click at [584, 269] on input at bounding box center [642, 274] width 324 height 34
type input "****"
click at [579, 310] on div "**** Select at least 1 product Search products..." at bounding box center [642, 323] width 324 height 132
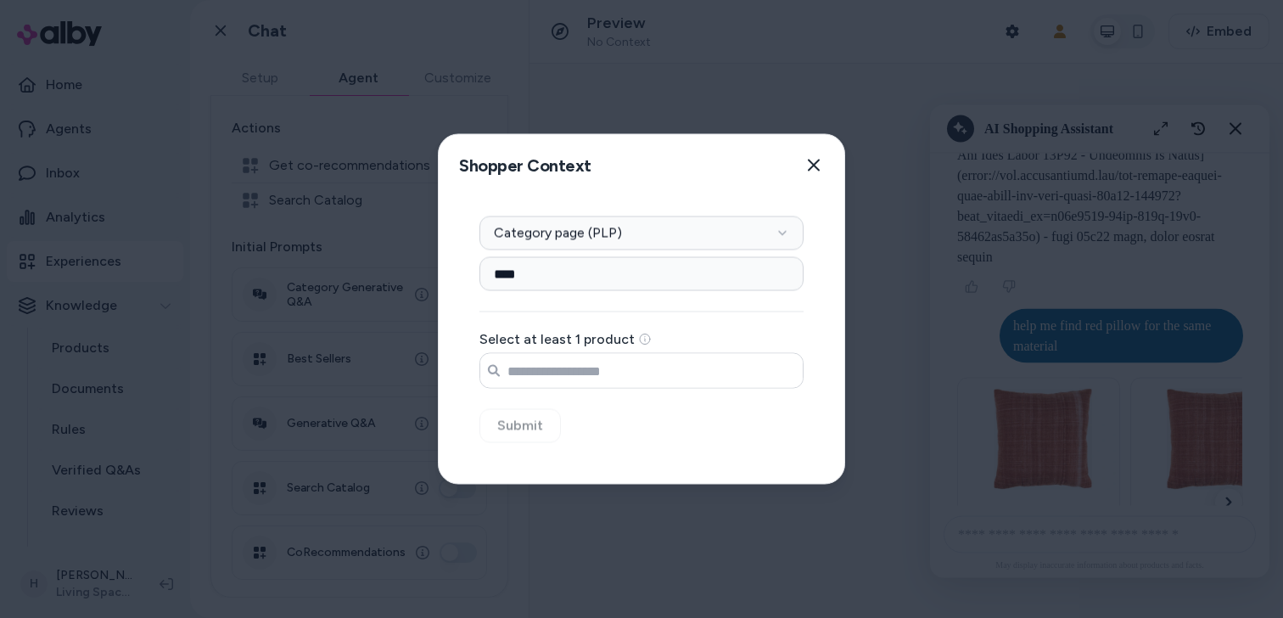
click at [571, 375] on input "Search products..." at bounding box center [641, 371] width 322 height 34
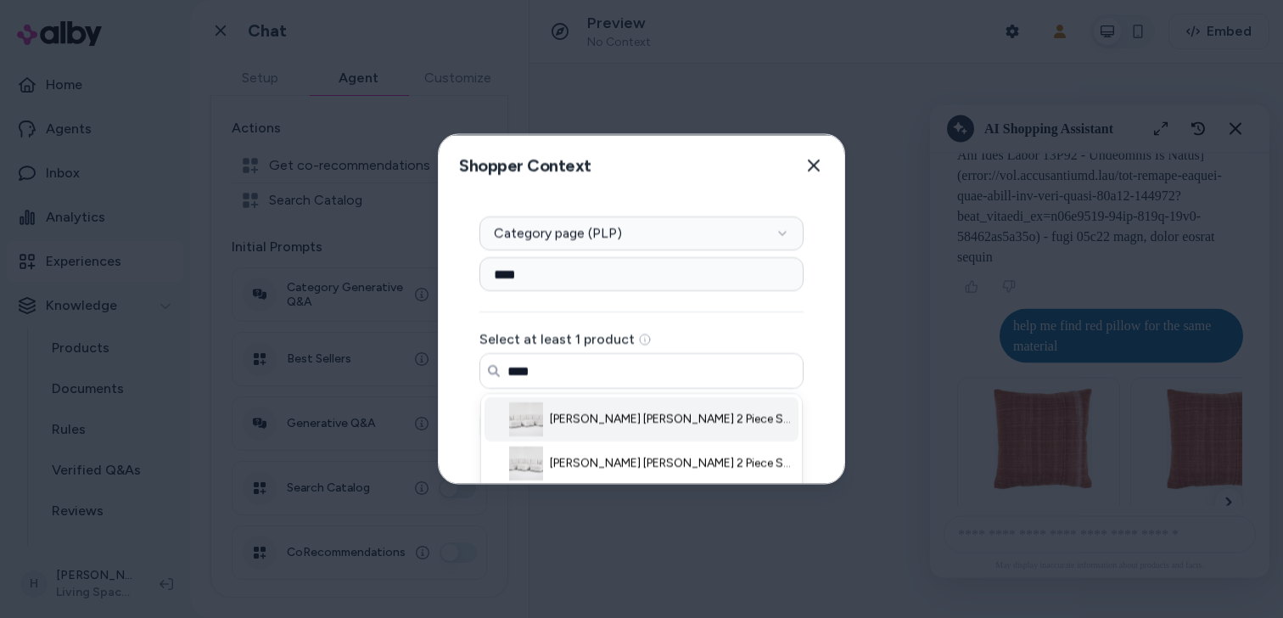
click at [557, 420] on span "Esteban III Dove 2 Piece Sectional With Left Arm Facing Sofa Chaise & Ottoman" at bounding box center [672, 419] width 244 height 17
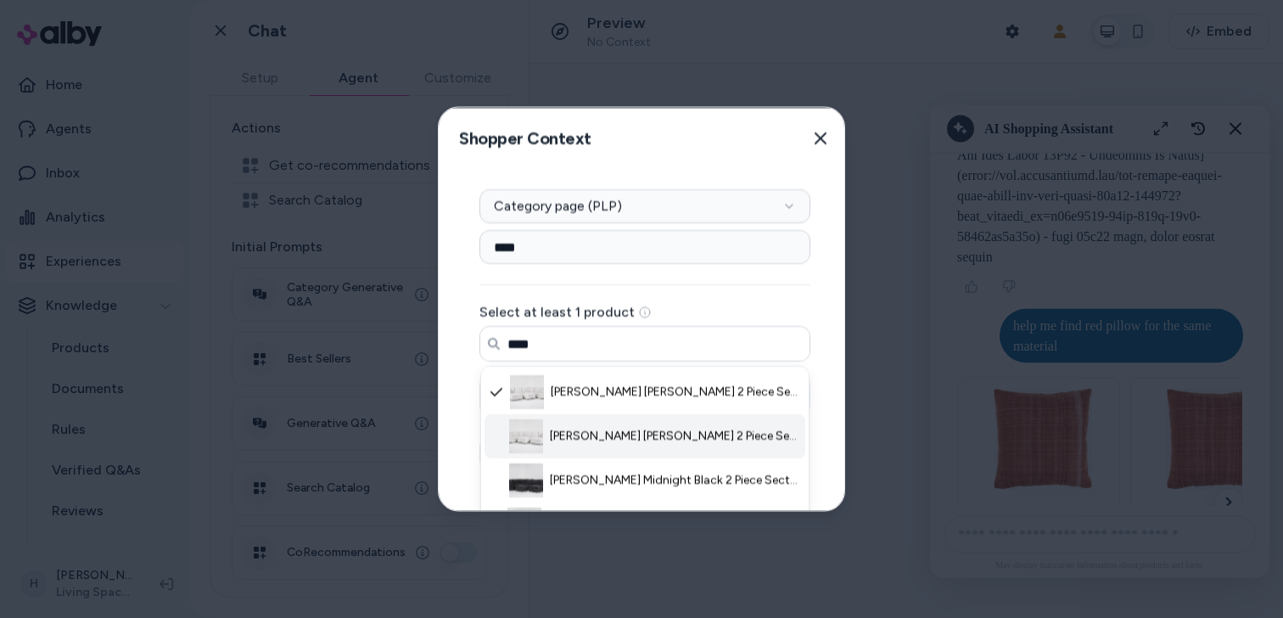
click at [561, 442] on span "Esteban III Dove 2 Piece Sectional With Right Arm Facing Sofa Chaise & Ottoman" at bounding box center [675, 436] width 250 height 17
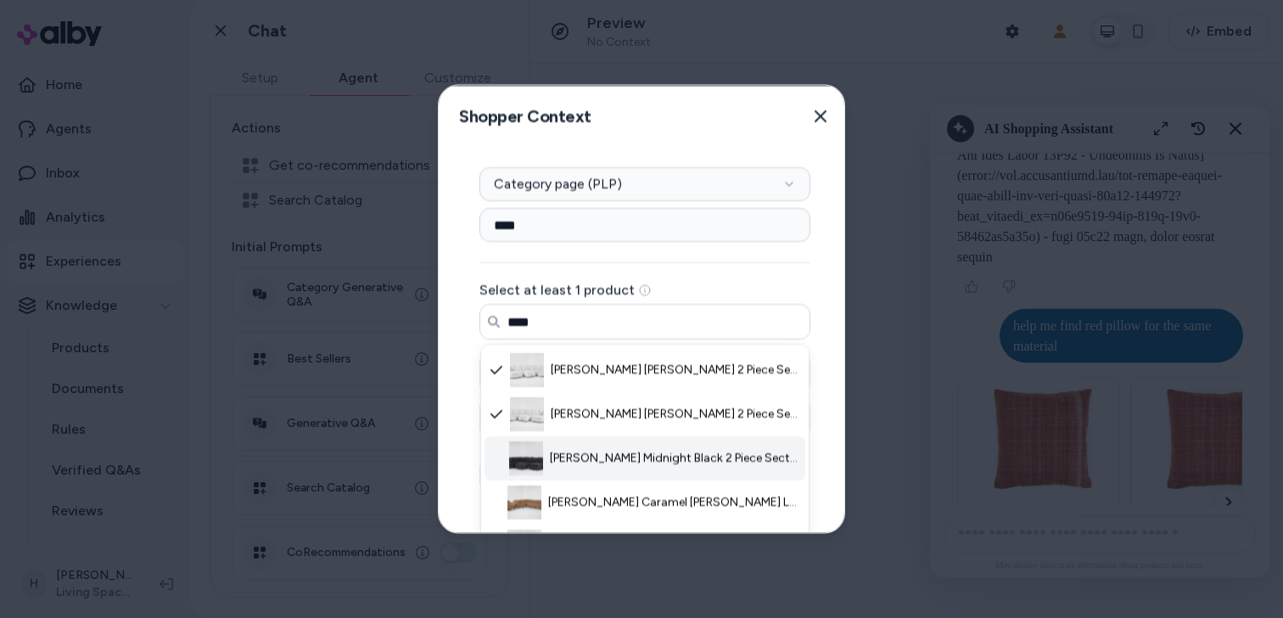
click at [562, 463] on span "Esteban III Midnight Black 2 Piece Sectional With Right Arm Facing Sofa Chaise …" at bounding box center [675, 458] width 250 height 17
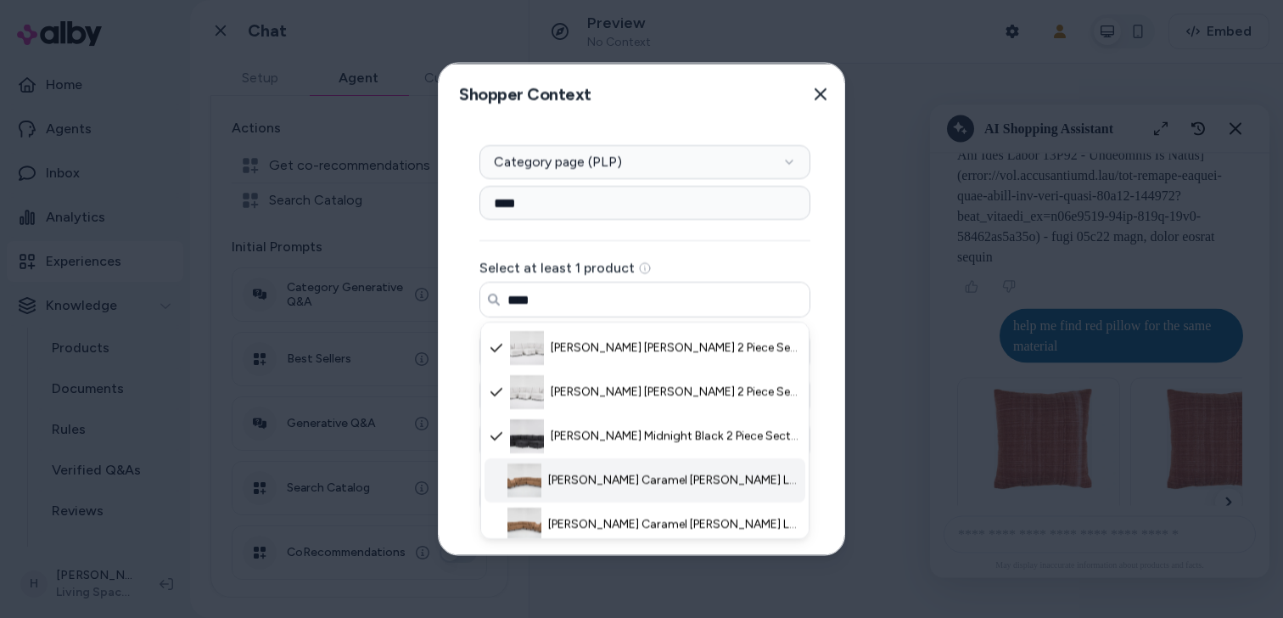
click at [562, 479] on span "Ewan Caramel Brown Leather 2 Piece 114" Sectional With Right Arm Facing Sofa & …" at bounding box center [674, 480] width 252 height 17
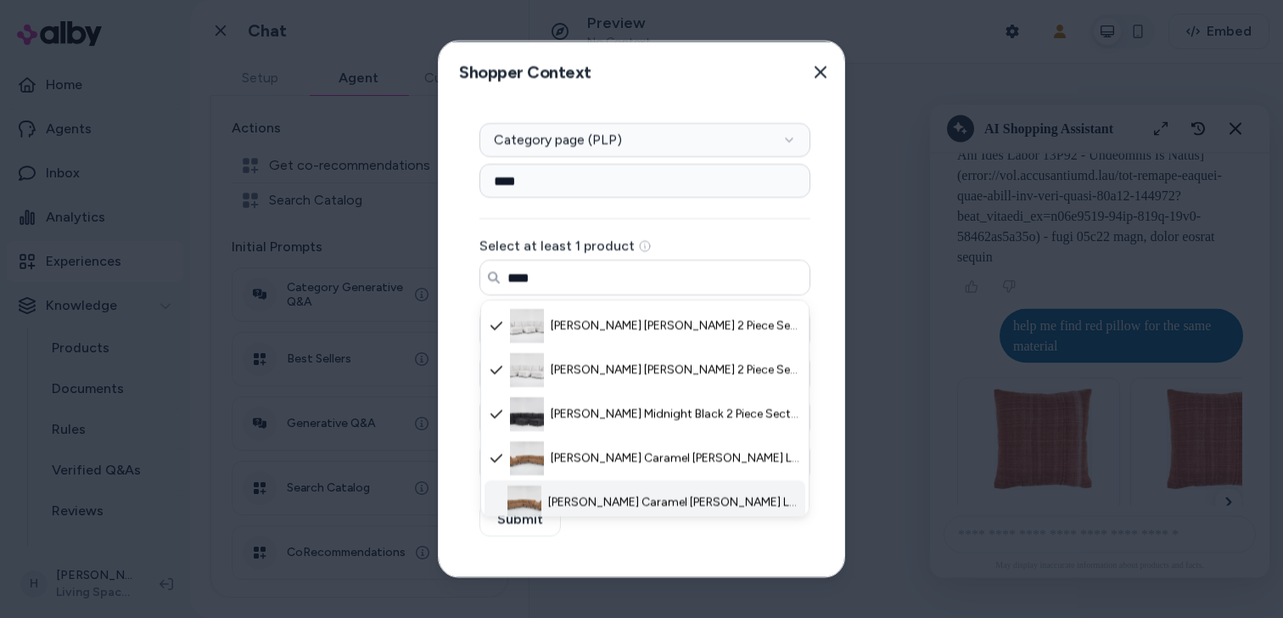
click at [562, 496] on span "Ewan Caramel Brown Leather 2 Piece 114" Sectional With Left Arm Facing Sofa & C…" at bounding box center [674, 502] width 252 height 17
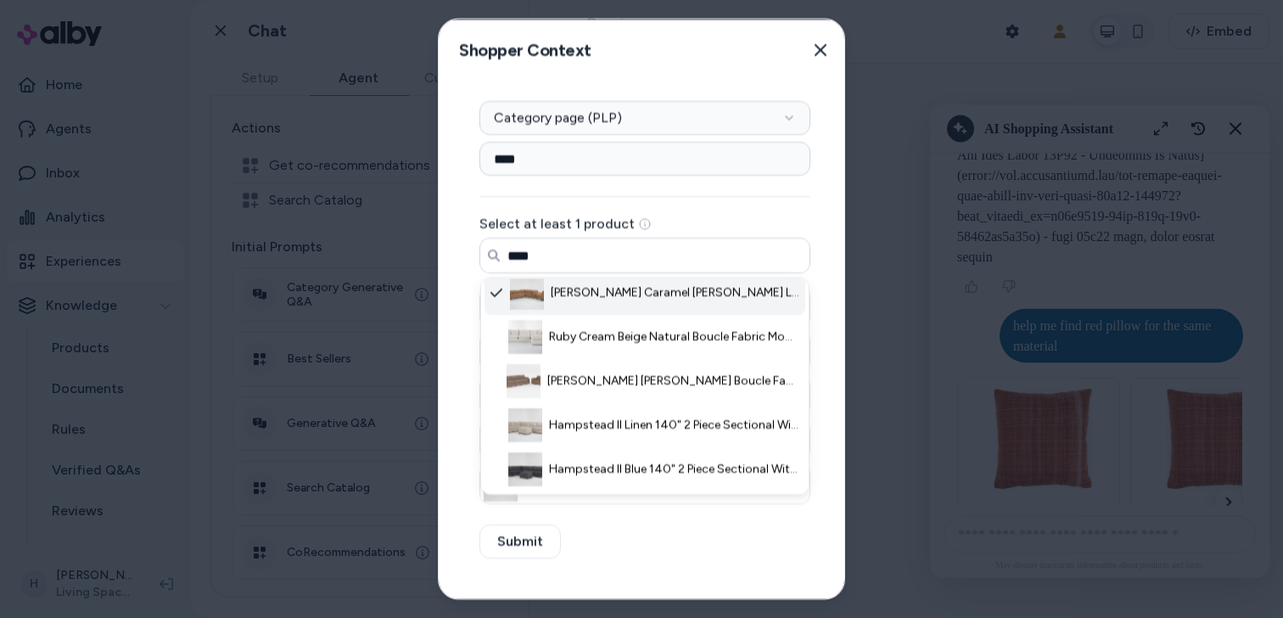
scroll to position [248, 0]
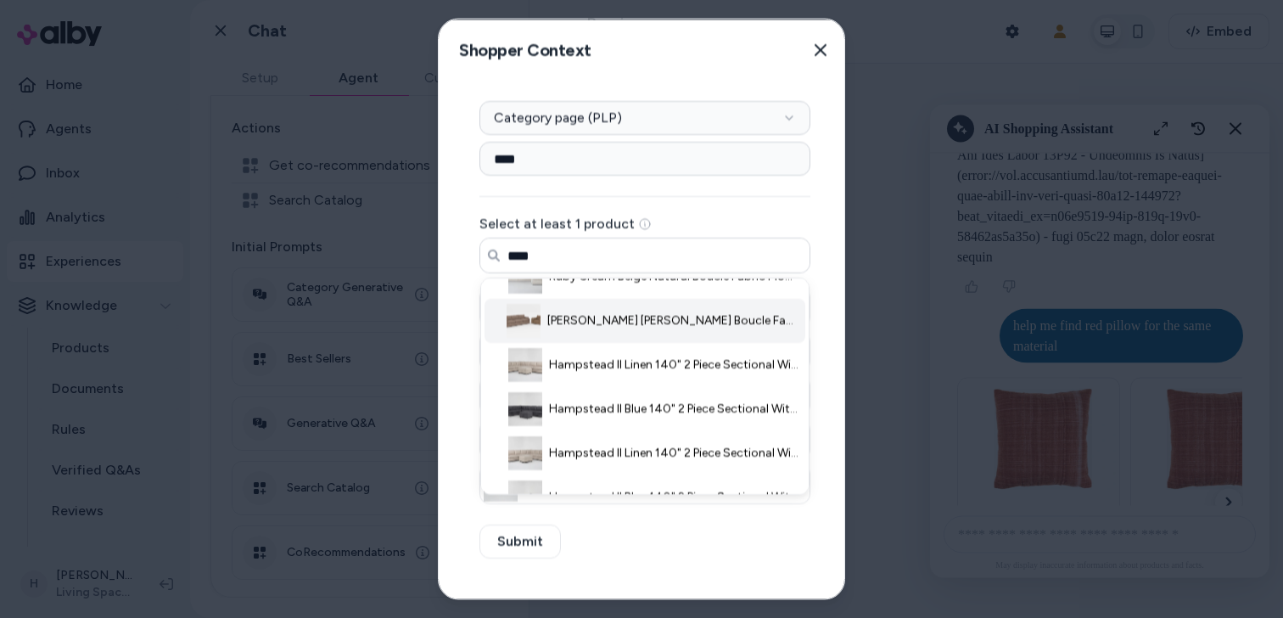
click at [602, 310] on li "Aaliyah Mink Brown Boucle Fabric Modular 3 Piece Sofa-Rhone Light Brown Leather…" at bounding box center [645, 321] width 321 height 44
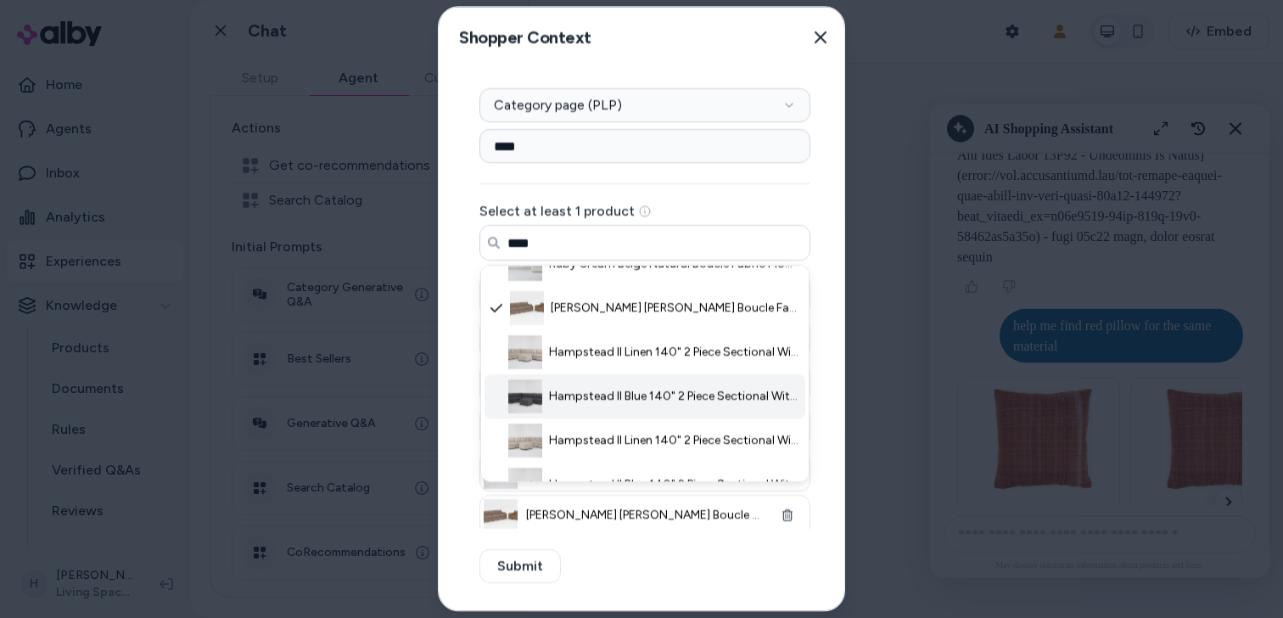
click at [594, 392] on span "Hampstead II Blue 140" 2 Piece Sectional With Right Arm Facing Sofa & Ottoman -…" at bounding box center [674, 396] width 251 height 17
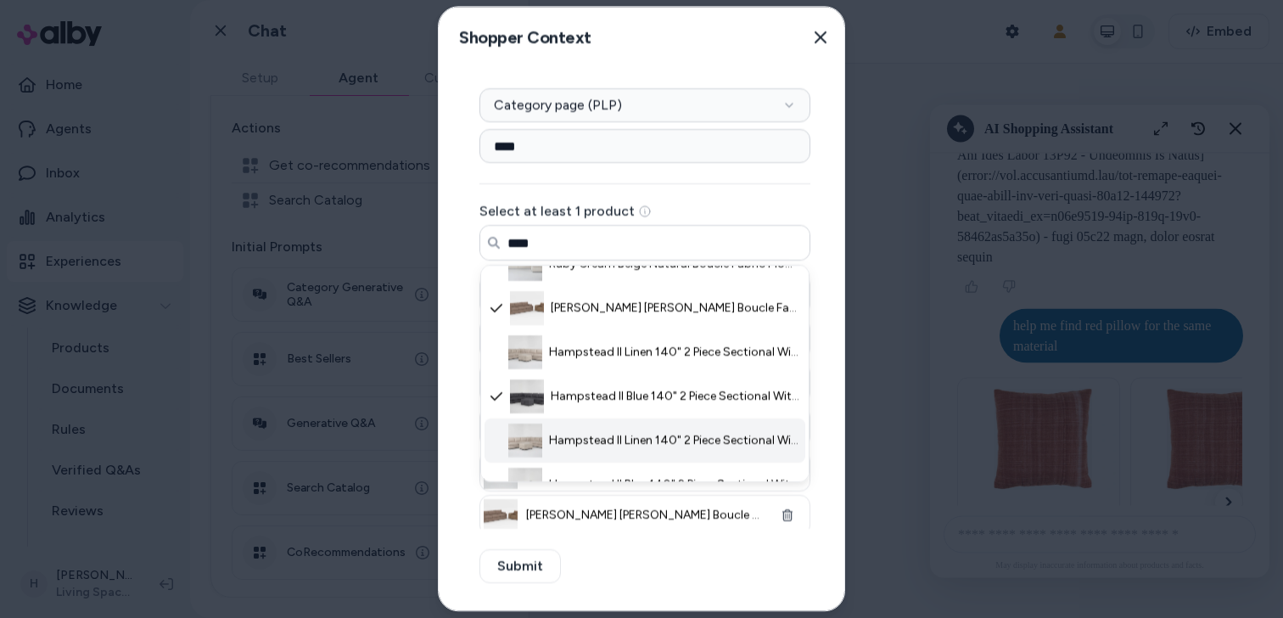
click at [594, 441] on span "Hampstead II Linen 140" 2 Piece Sectional With Left Arm Facing Sofa & Ottoman -…" at bounding box center [674, 440] width 251 height 17
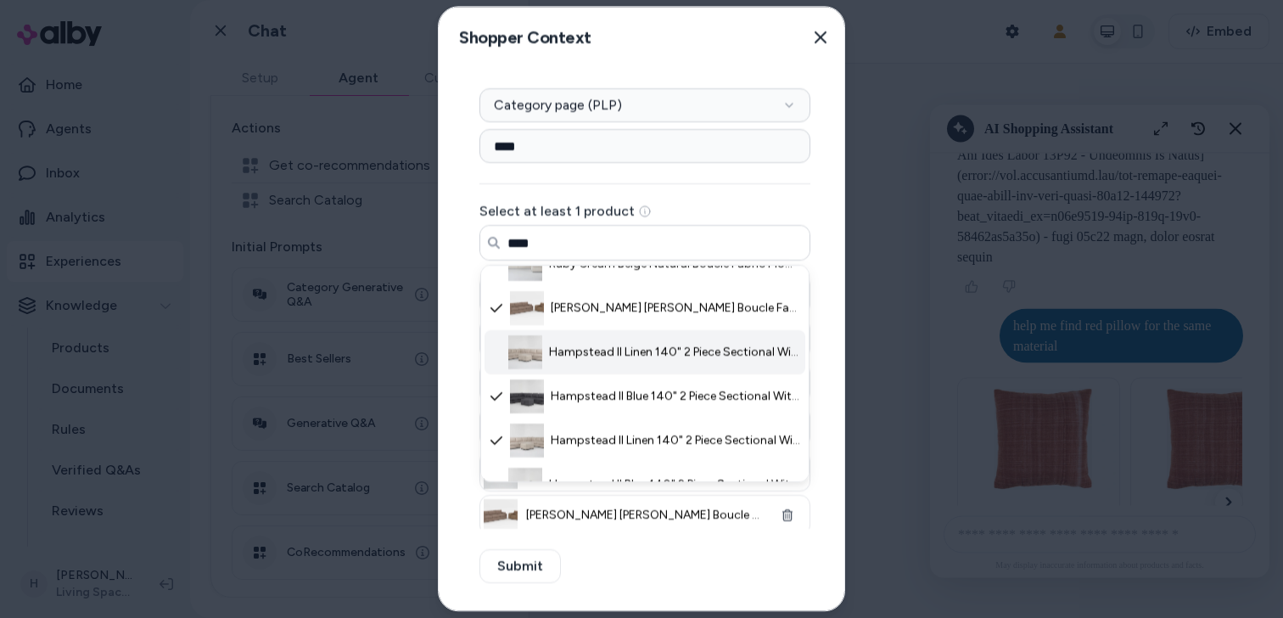
click at [597, 356] on span "Hampstead II Linen 140" 2 Piece Sectional With Right Arm Facing Sofa & Ottoman …" at bounding box center [674, 352] width 251 height 17
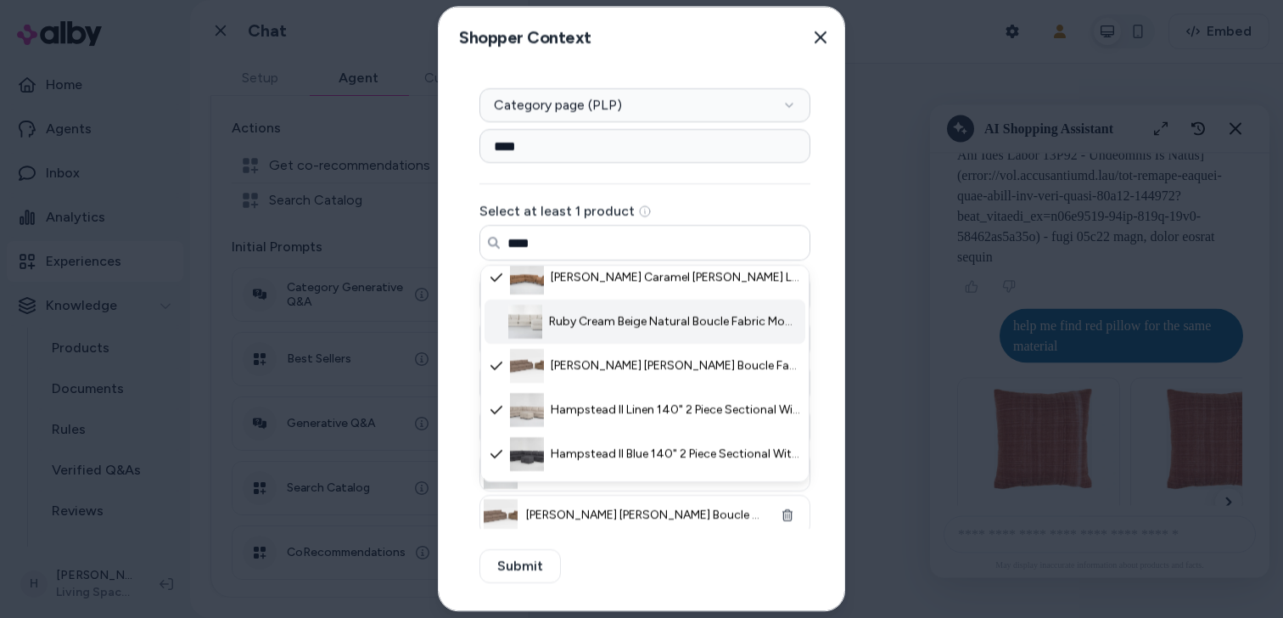
click at [601, 334] on li "Ruby Cream Beige Natural Boucle Fabric Modular 134" 3 Piece Sofa With Ottoman -…" at bounding box center [645, 322] width 321 height 44
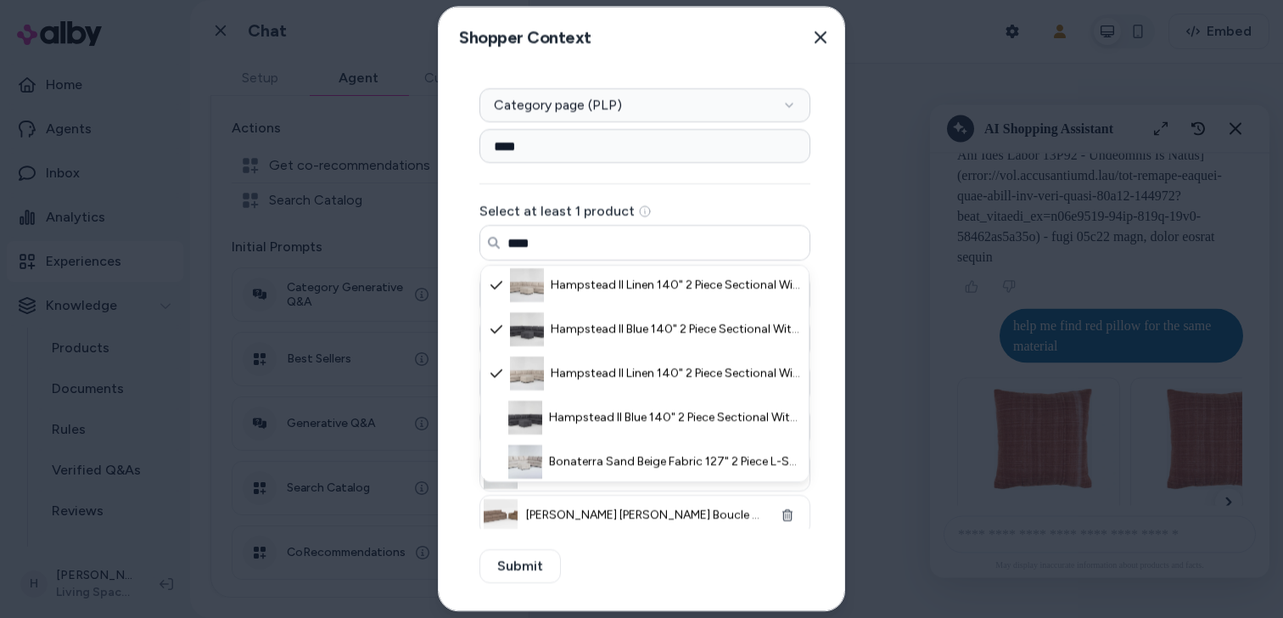
scroll to position [372, 0]
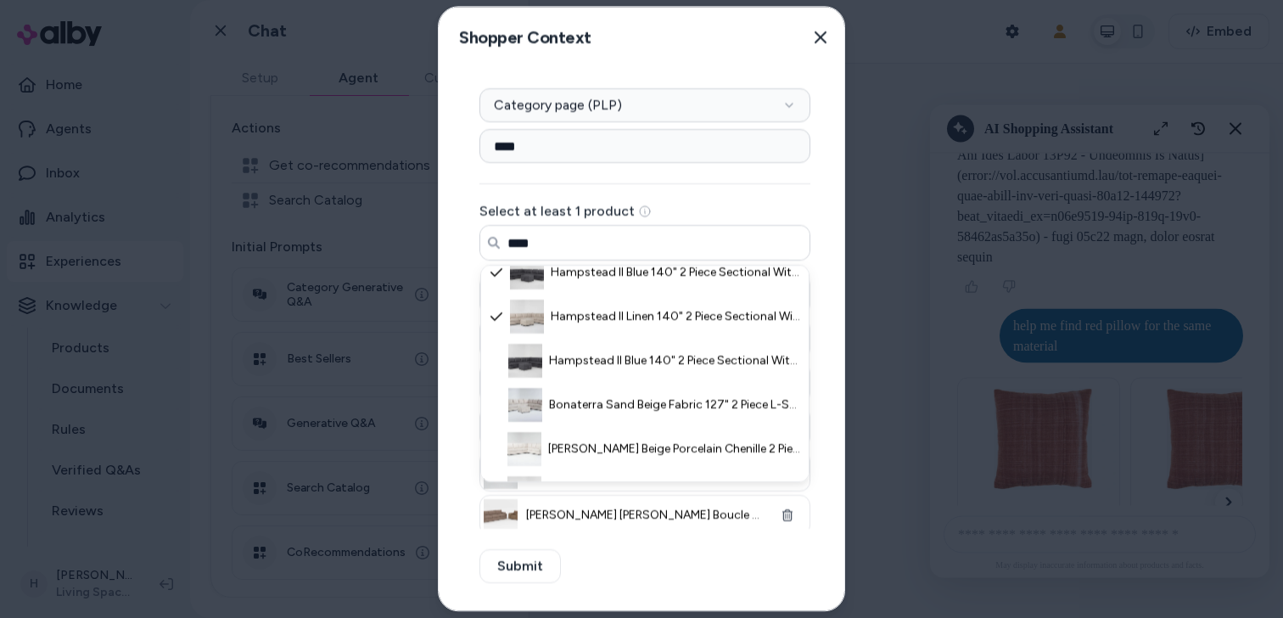
click at [601, 334] on li "Hampstead II Linen 140" 2 Piece Sectional With Left Arm Facing Sofa & Ottoman -…" at bounding box center [645, 316] width 321 height 44
click at [599, 360] on span "Hampstead II Blue 140" 2 Piece Sectional With Left Arm Facing Sofa & Ottoman - …" at bounding box center [674, 360] width 251 height 17
click at [599, 405] on span "Bonaterra Sand Beige Fabric 127" 2 Piece L-Shaped Sectional with Left Arm Facin…" at bounding box center [674, 404] width 251 height 17
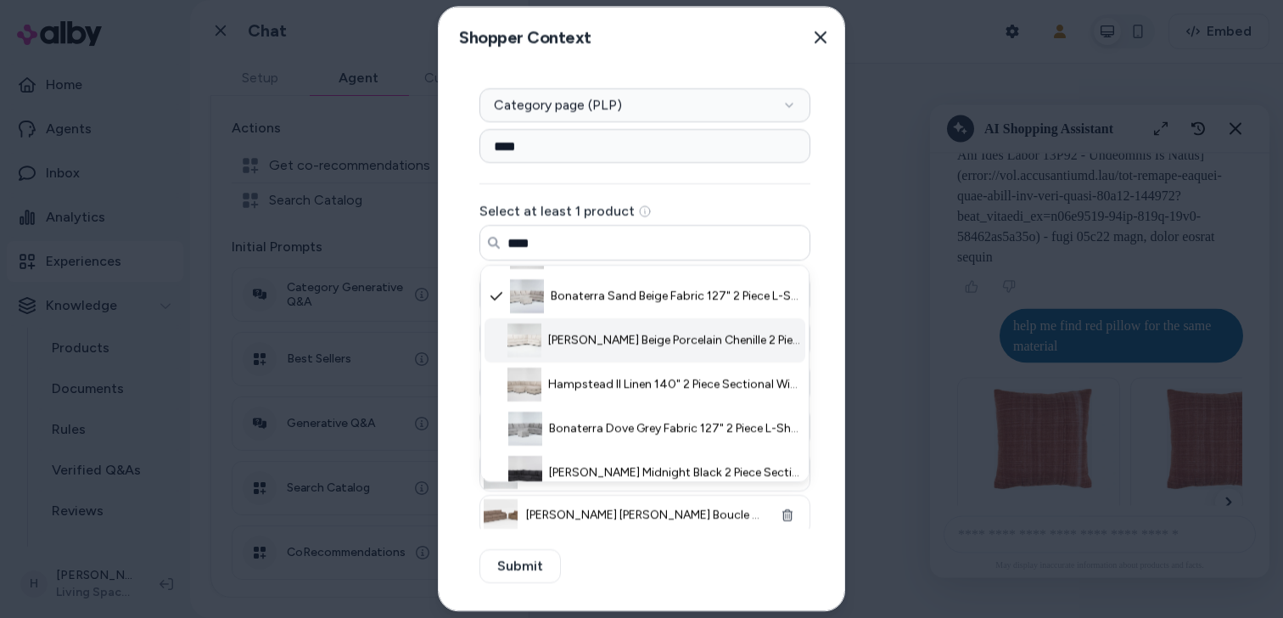
click at [613, 339] on span "Alessandro II Beige Porcelain Chenille 2 Piece Sectional With Left Arm Facing S…" at bounding box center [674, 340] width 252 height 17
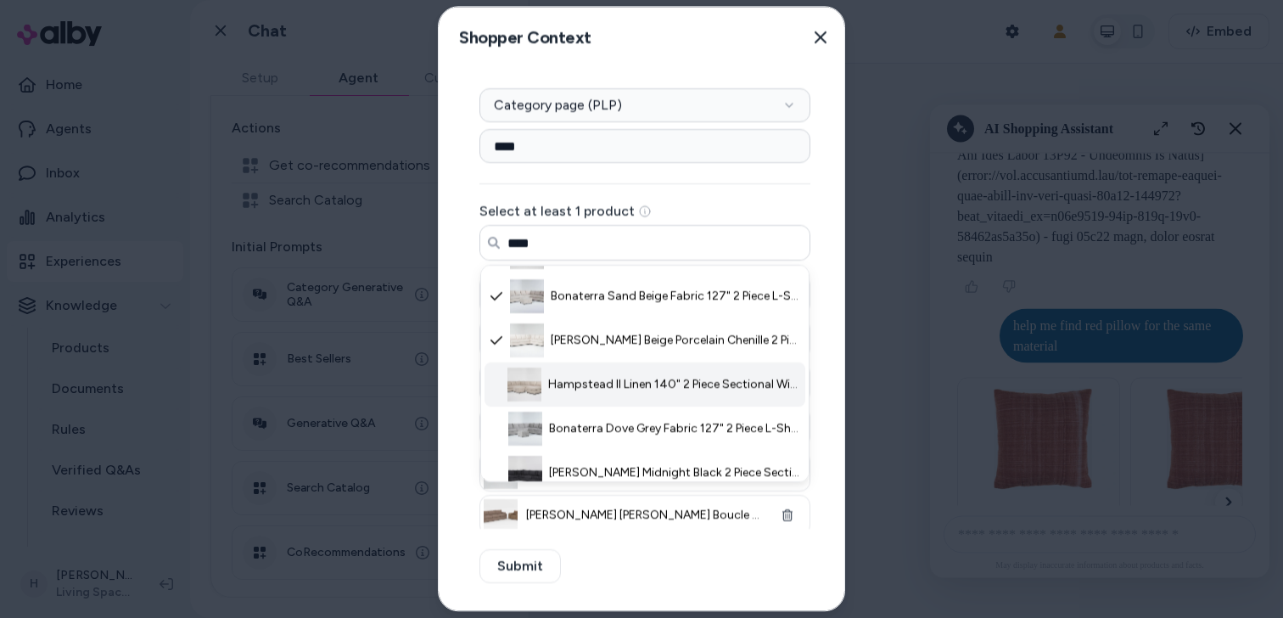
click at [611, 397] on li "Hampstead II Linen 140" 2 Piece Sectional With Right Arm Facing Sofa Chaise & O…" at bounding box center [645, 384] width 321 height 44
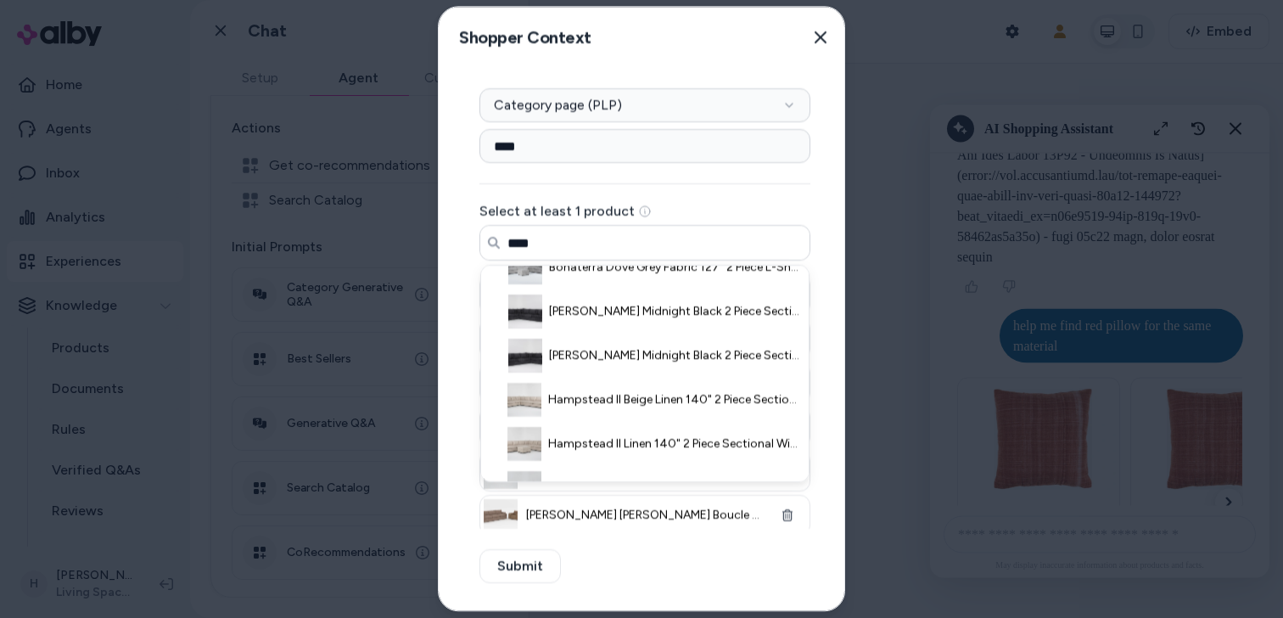
scroll to position [674, 0]
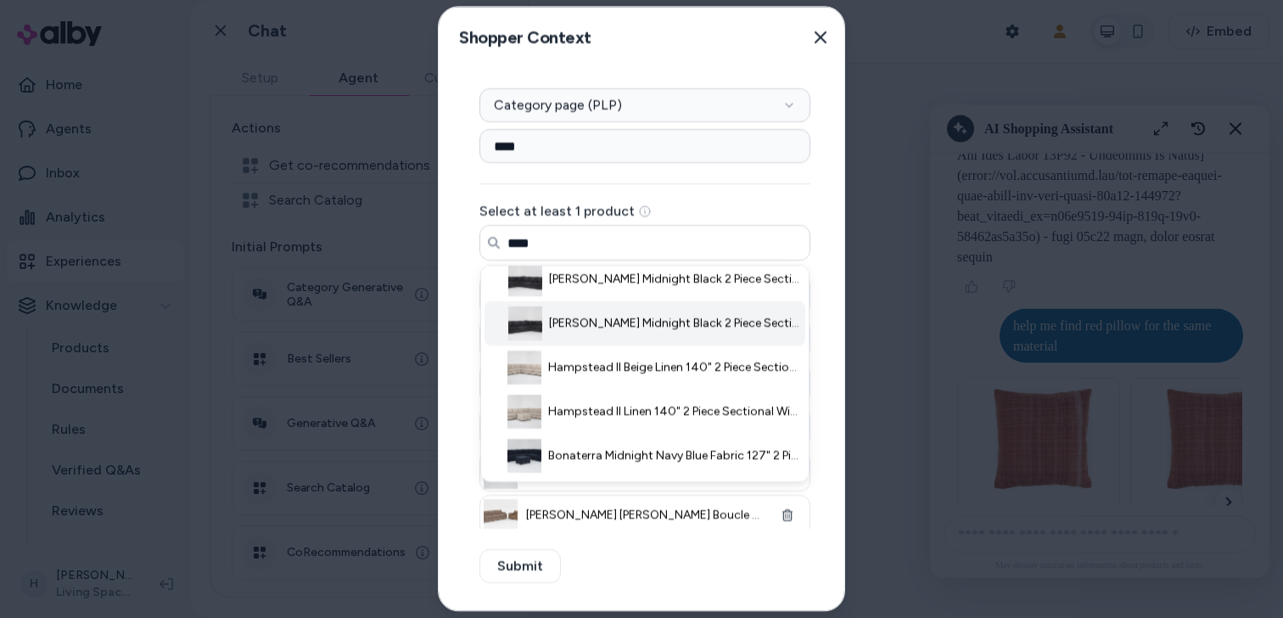
click at [618, 319] on span "Esteban III Midnight Black 2 Piece Sectional With Left Arm Facing Sofa & Right …" at bounding box center [675, 323] width 252 height 17
click at [620, 284] on span "Esteban III Midnight Black 2 Piece Sectional With Right Arm Facing Sofa & Left …" at bounding box center [675, 279] width 252 height 17
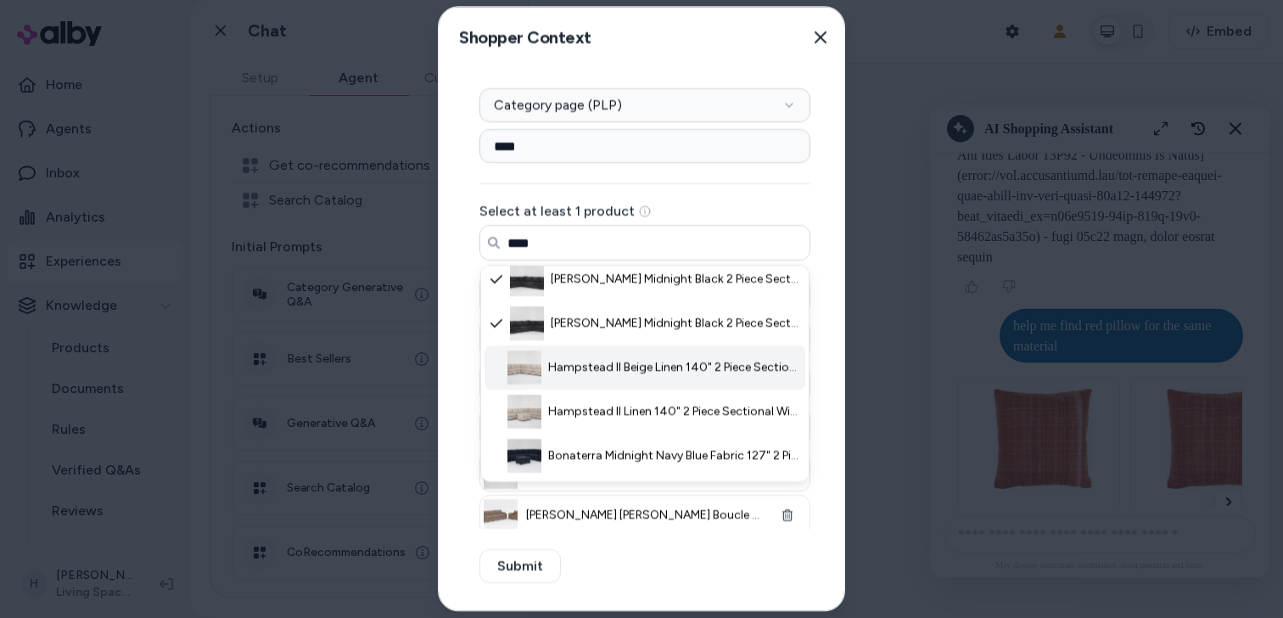
click at [593, 387] on li "Hampstead II Beige Linen 140" 2 Piece Sectional With Right Arm Facing Queen Sle…" at bounding box center [645, 367] width 321 height 44
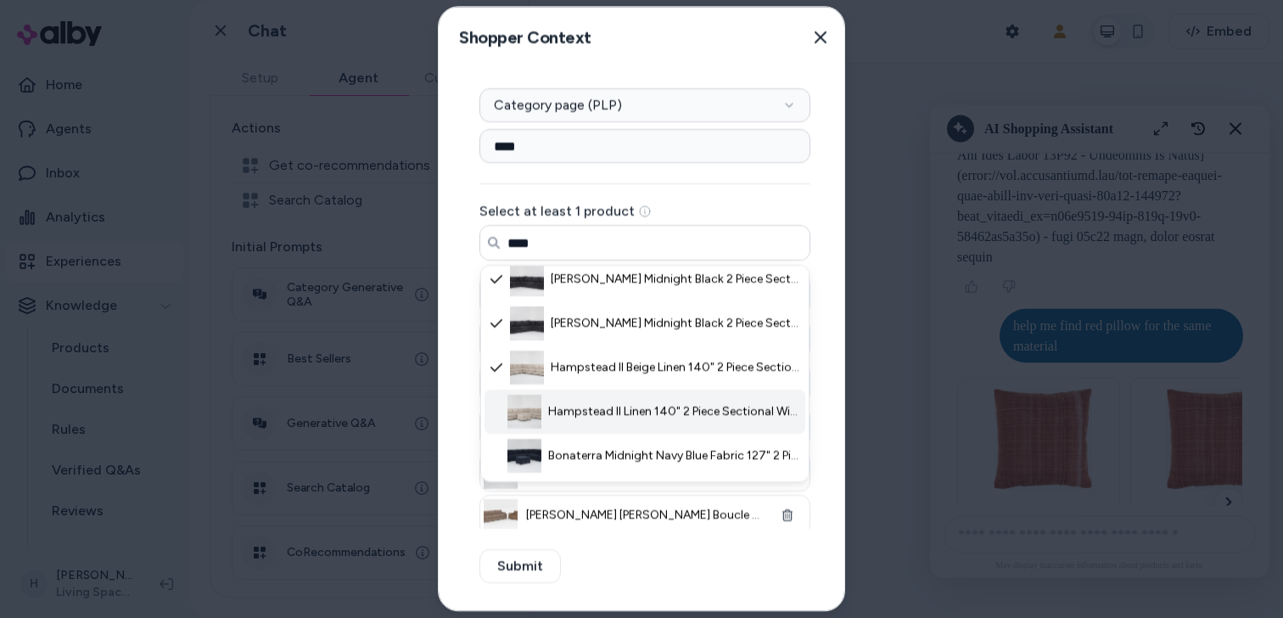
click at [593, 425] on li "Hampstead II Linen 140" 2 Piece Sectional With Left Arm Facing Queen Sleeper So…" at bounding box center [645, 412] width 321 height 44
type input "****"
click at [631, 190] on div "**** Select at least 1 product Search products... **** Esteban III Dove 2 Piece…" at bounding box center [645, 329] width 331 height 400
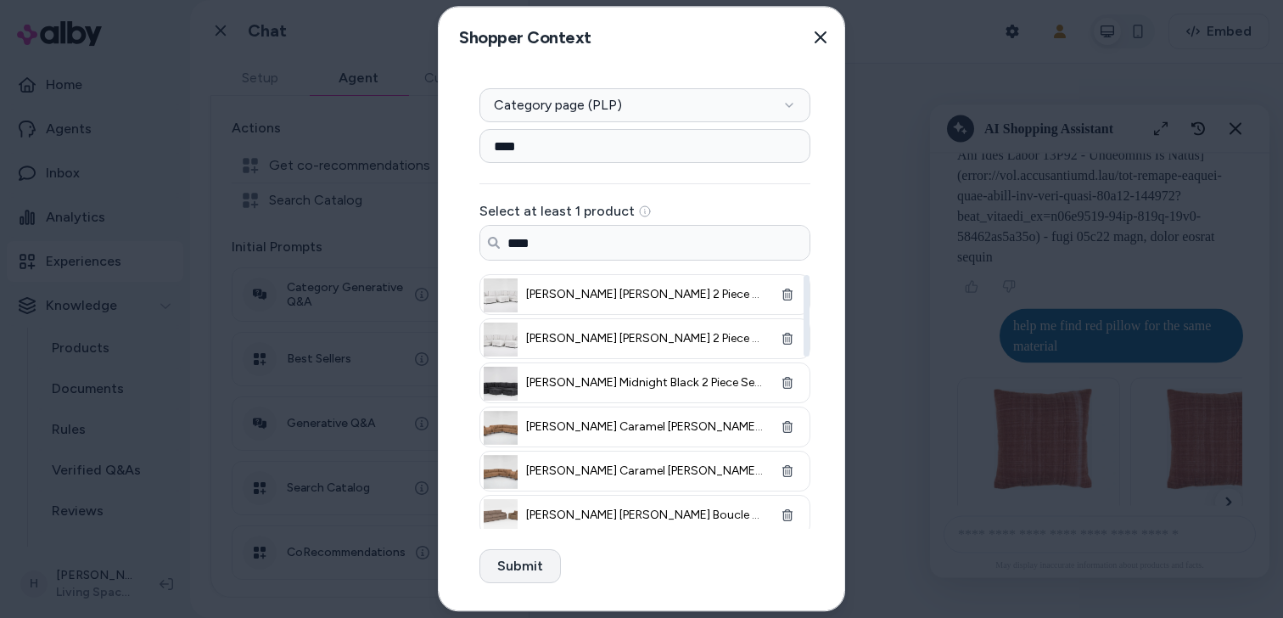
click at [524, 561] on button "Submit" at bounding box center [520, 566] width 81 height 34
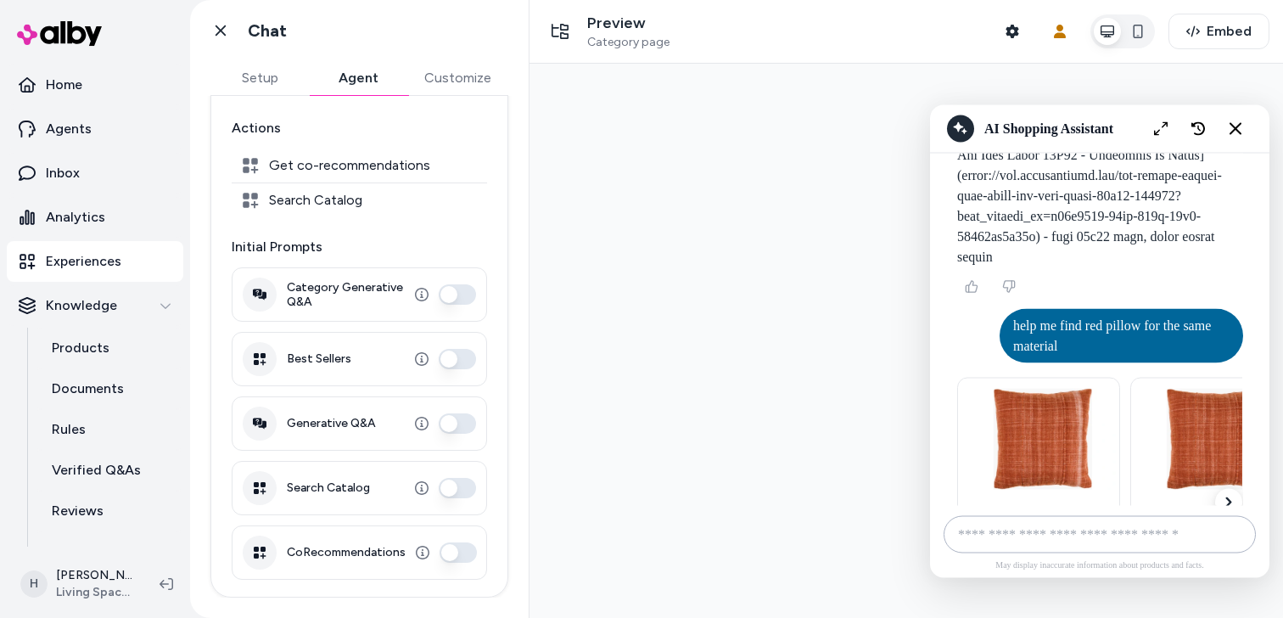
type input "**********"
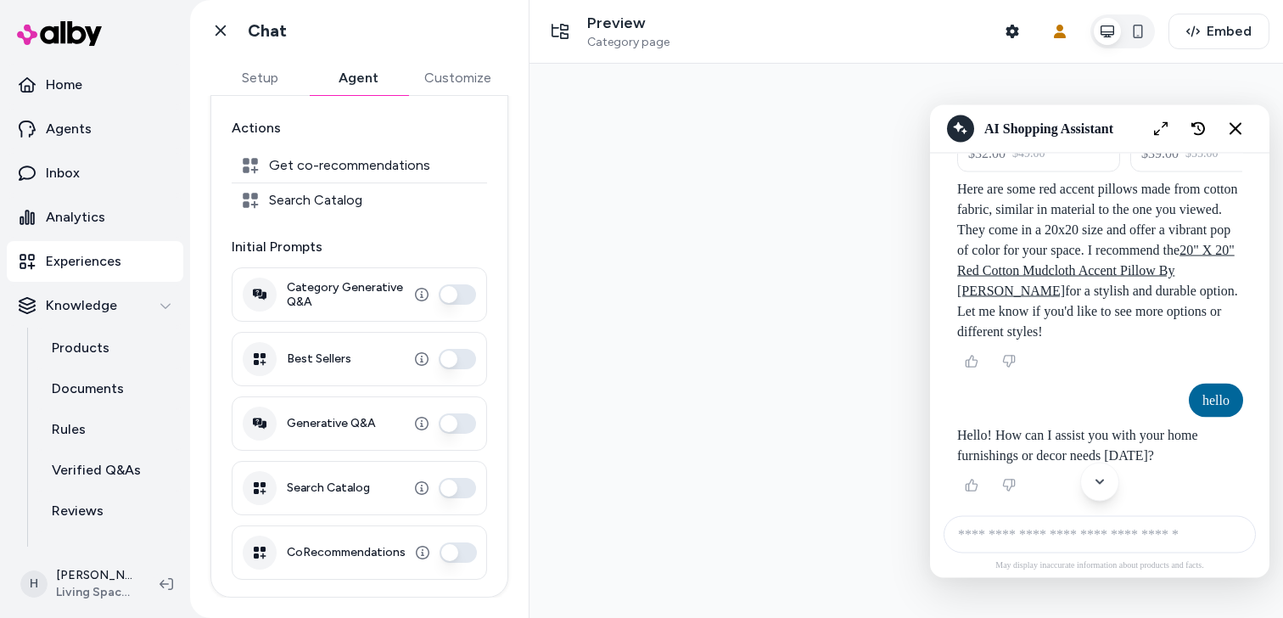
scroll to position [7721, 0]
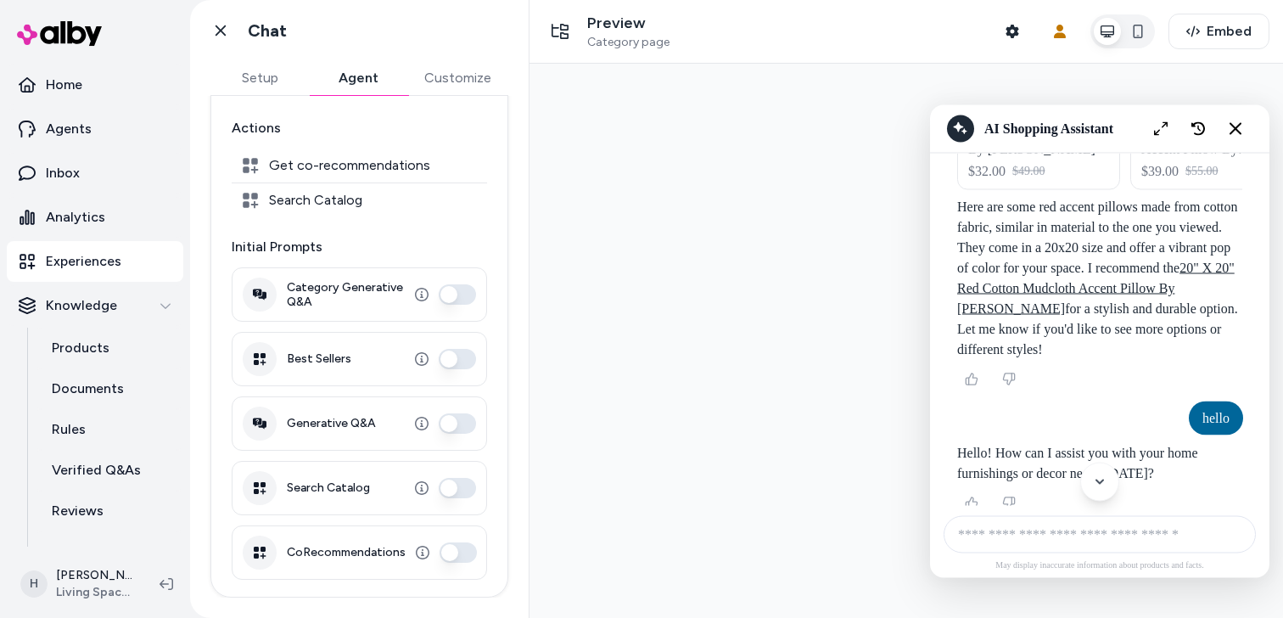
drag, startPoint x: 1232, startPoint y: 185, endPoint x: 923, endPoint y: 184, distance: 308.9
click at [923, 184] on div at bounding box center [907, 341] width 754 height 554
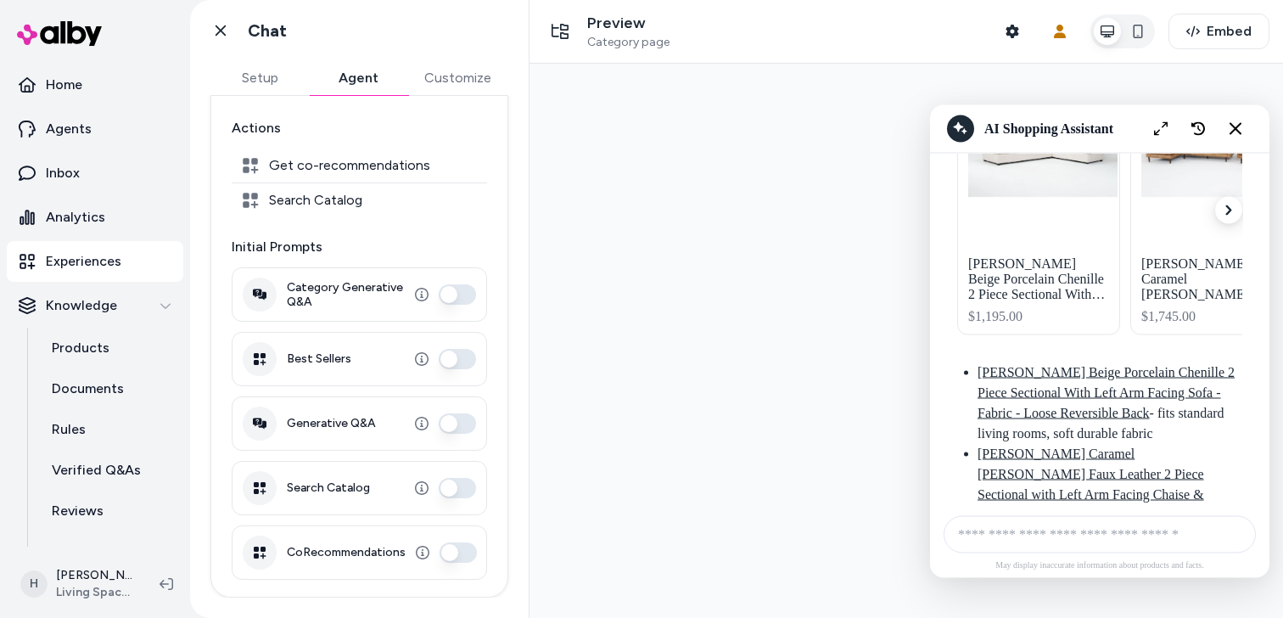
scroll to position [8520, 0]
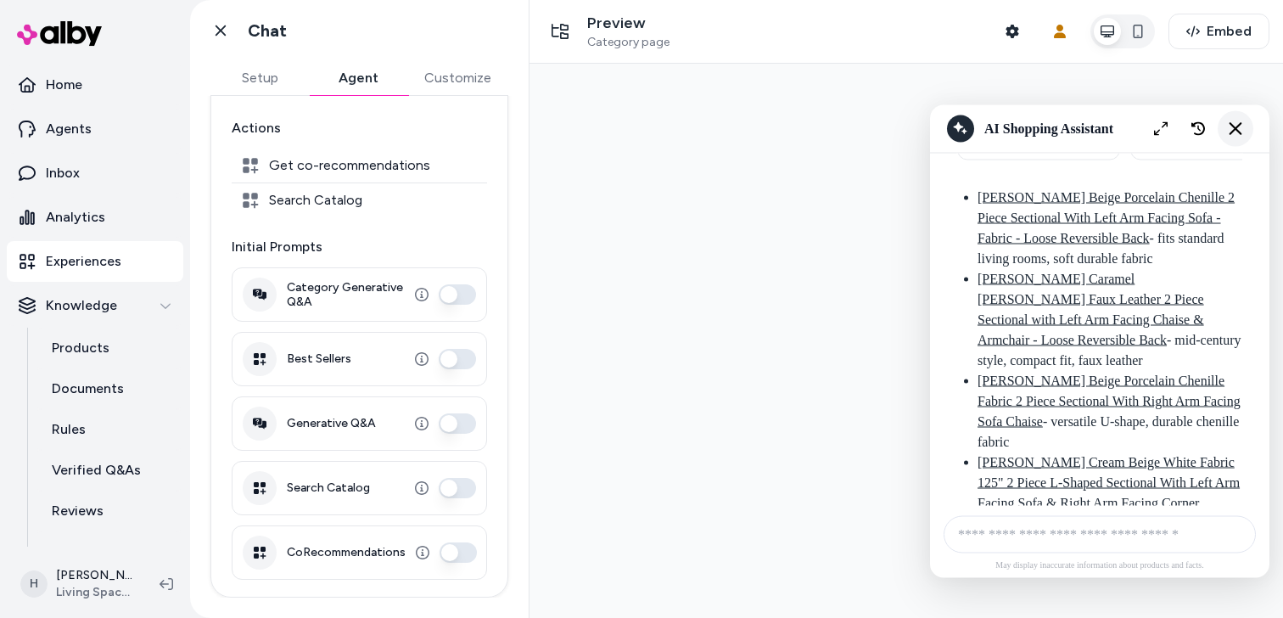
click at [1233, 132] on icon "Close chat" at bounding box center [1236, 128] width 14 height 14
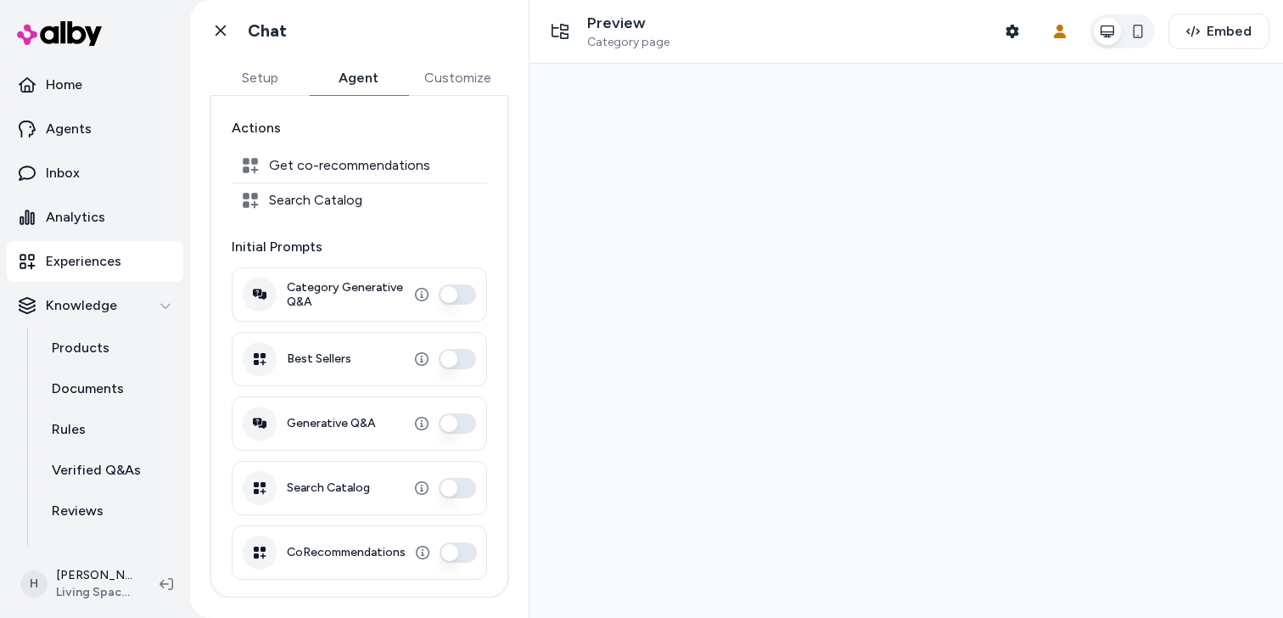
click at [813, 150] on div at bounding box center [907, 341] width 754 height 554
click at [98, 183] on link "Inbox" at bounding box center [95, 173] width 177 height 41
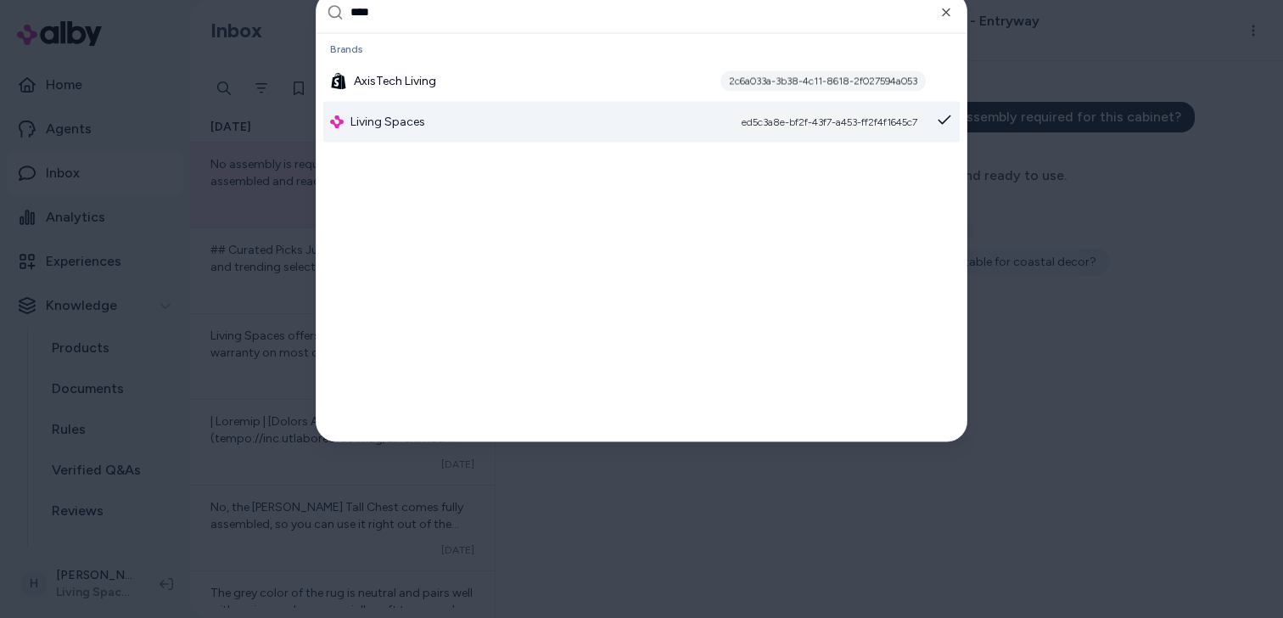
type input "****"
click at [501, 135] on div "Living Spaces ed5c3a8e-bf2f-43f7-a453-ff2f4f1645c7" at bounding box center [641, 121] width 637 height 41
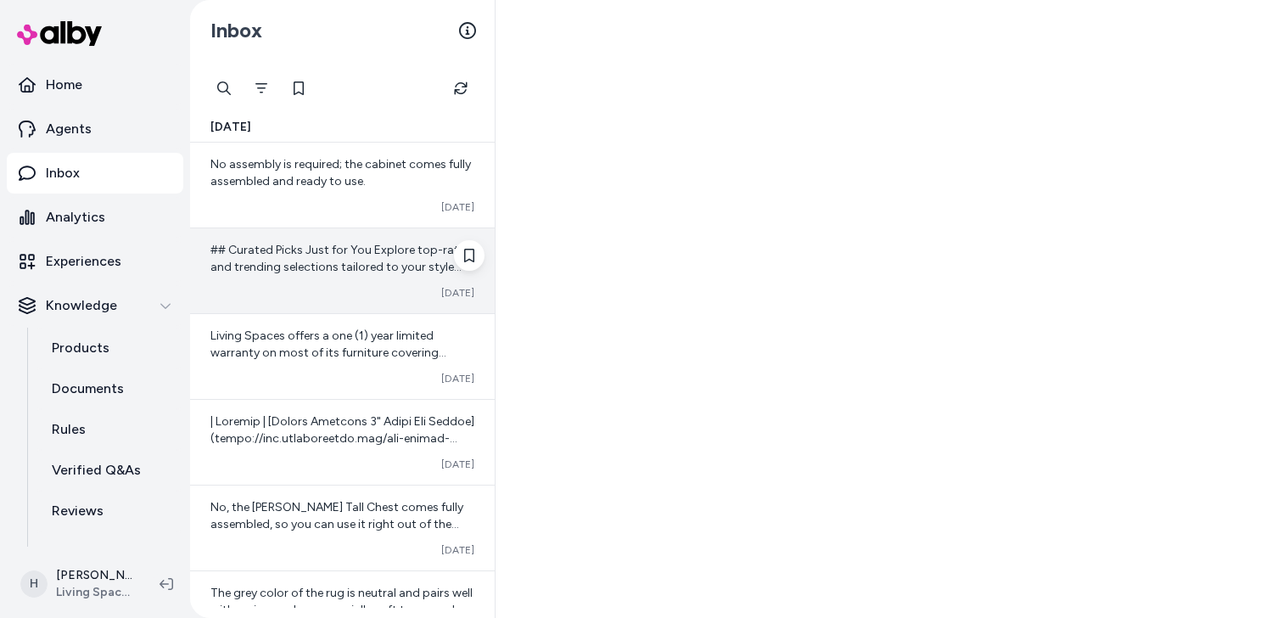
click at [361, 277] on div "## Curated Picks Just for You Explore top-rated and trending selections tailore…" at bounding box center [342, 270] width 305 height 85
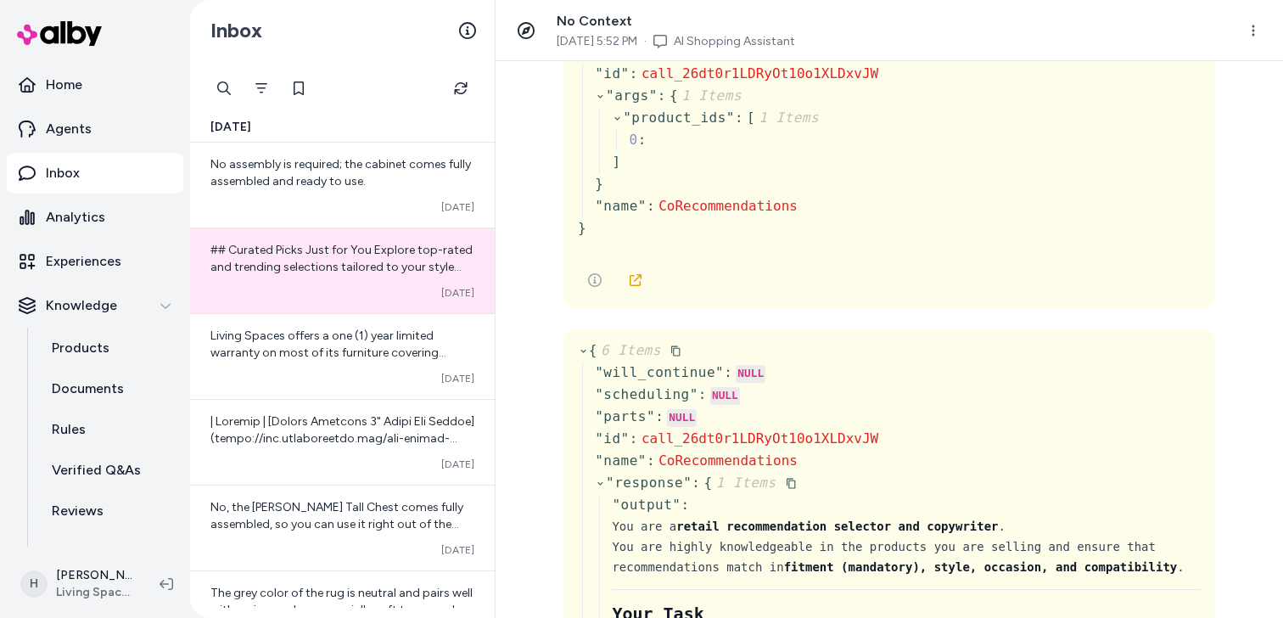
scroll to position [49, 0]
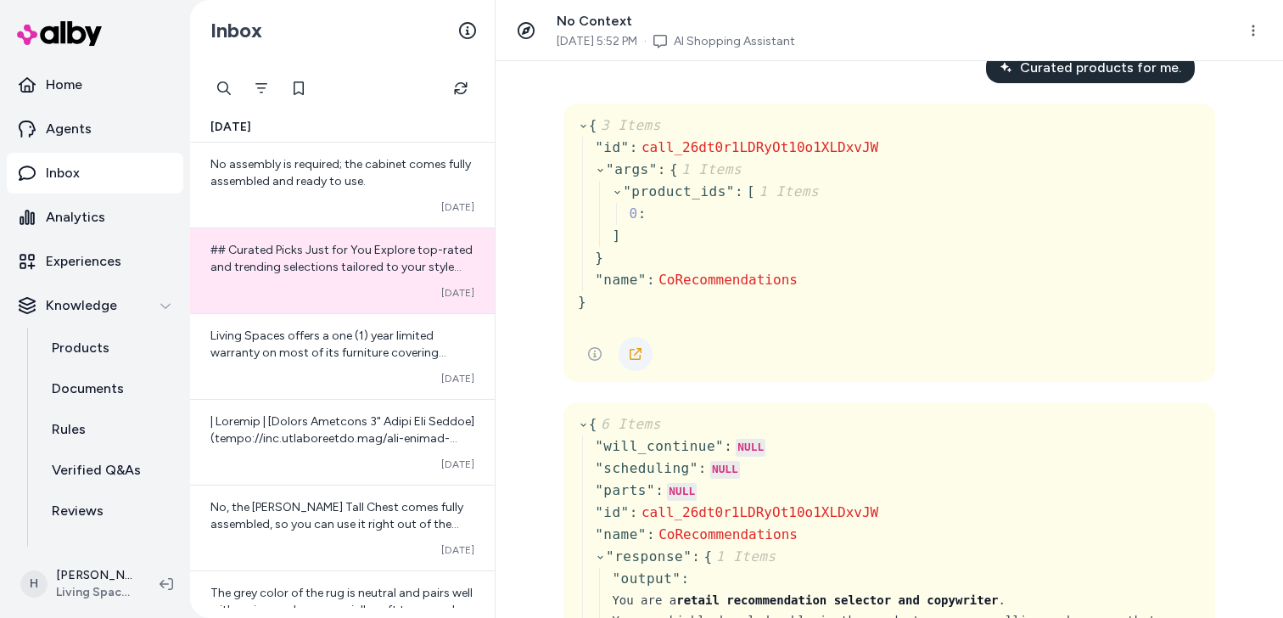
click at [632, 359] on icon at bounding box center [636, 354] width 12 height 12
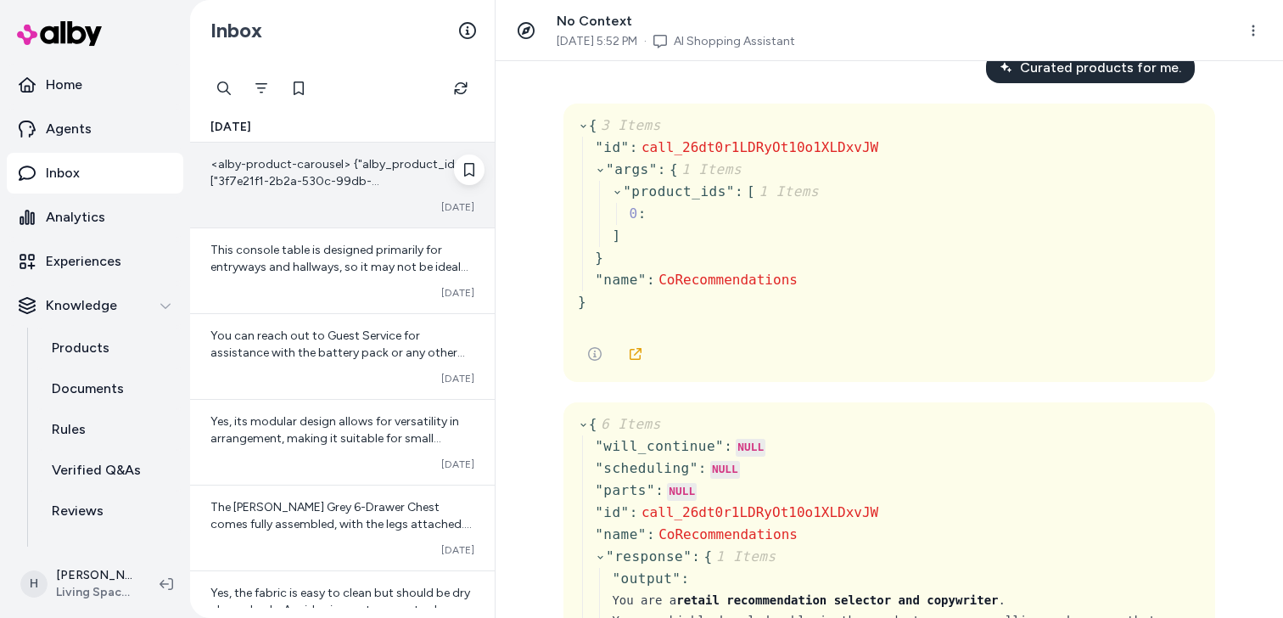
click at [283, 182] on span "<alby-product-carousel> {"alby_product_ids":["3f7e21f1-2b2a-530c-99db-18d75e531…" at bounding box center [341, 317] width 262 height 320
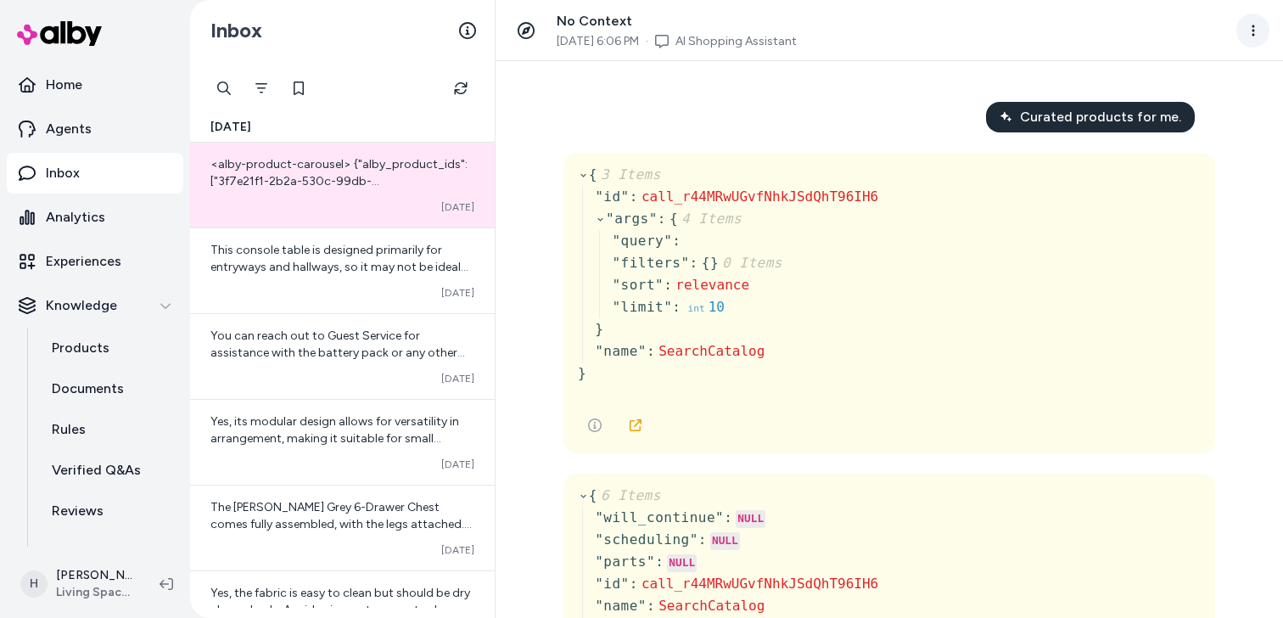
click at [1245, 39] on html "Home Agents Inbox Analytics Experiences Knowledge Products Documents Rules Veri…" at bounding box center [641, 309] width 1283 height 618
click at [872, 99] on html "Home Agents Inbox Analytics Experiences Knowledge Products Documents Rules Veri…" at bounding box center [641, 309] width 1283 height 618
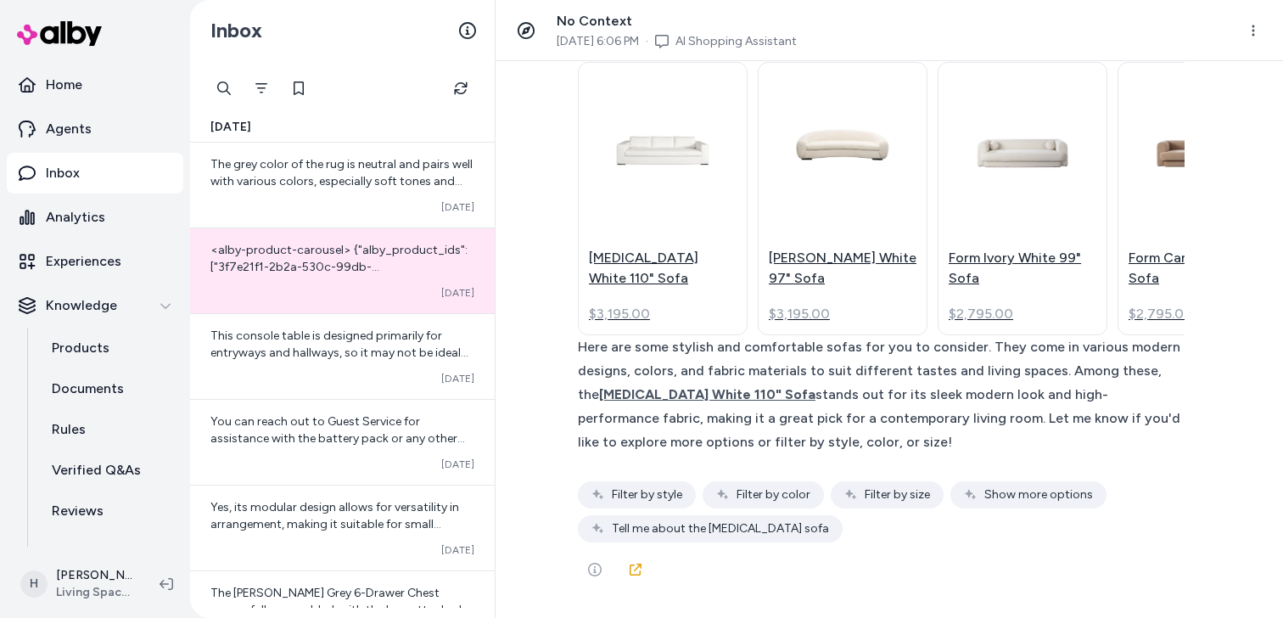
scroll to position [7981, 0]
click at [642, 575] on link at bounding box center [636, 569] width 34 height 34
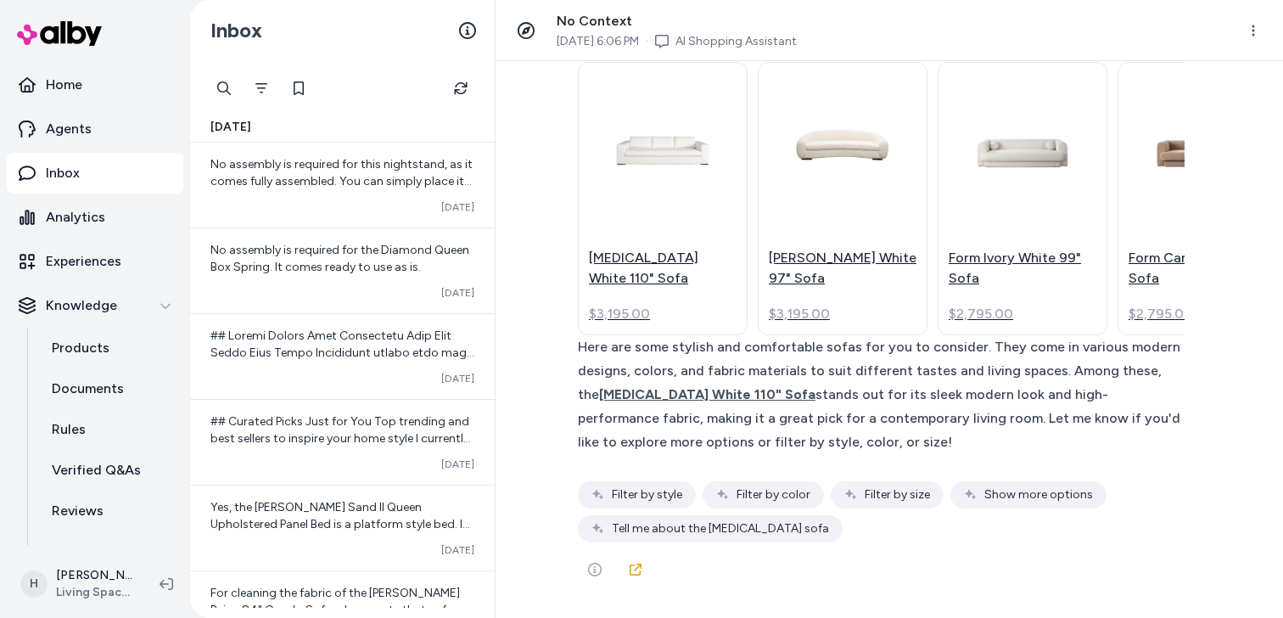
scroll to position [8003, 0]
drag, startPoint x: 559, startPoint y: 20, endPoint x: 688, endPoint y: 20, distance: 129.0
click at [688, 20] on h3 "No Context" at bounding box center [677, 21] width 240 height 20
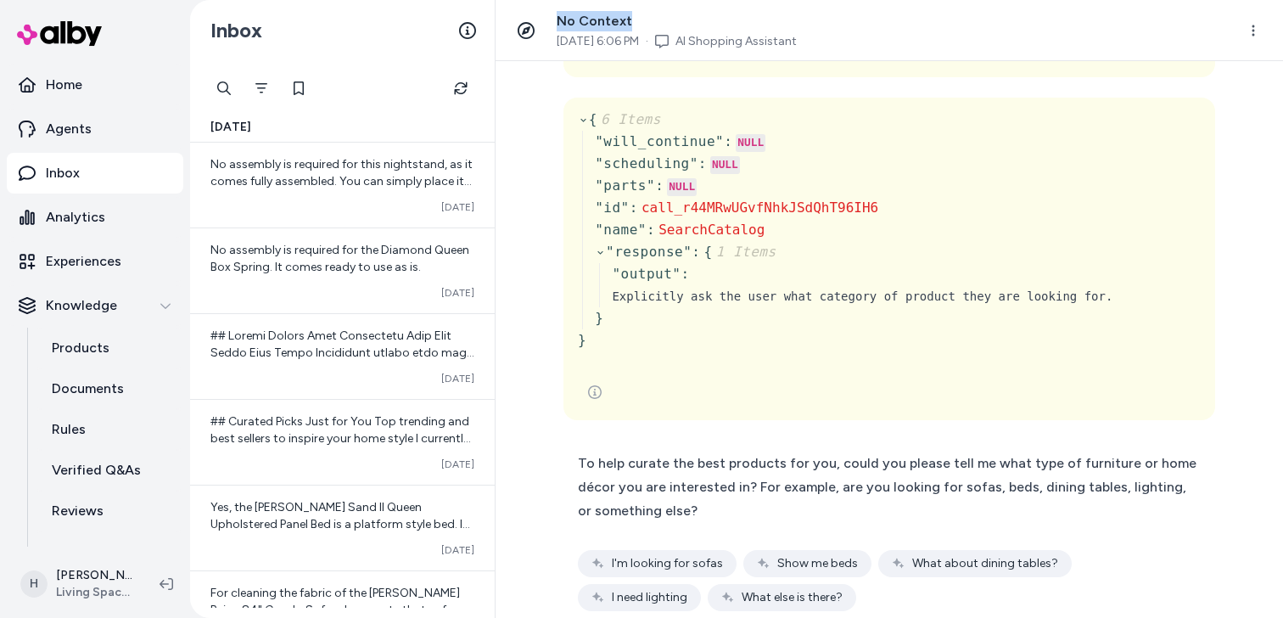
scroll to position [0, 0]
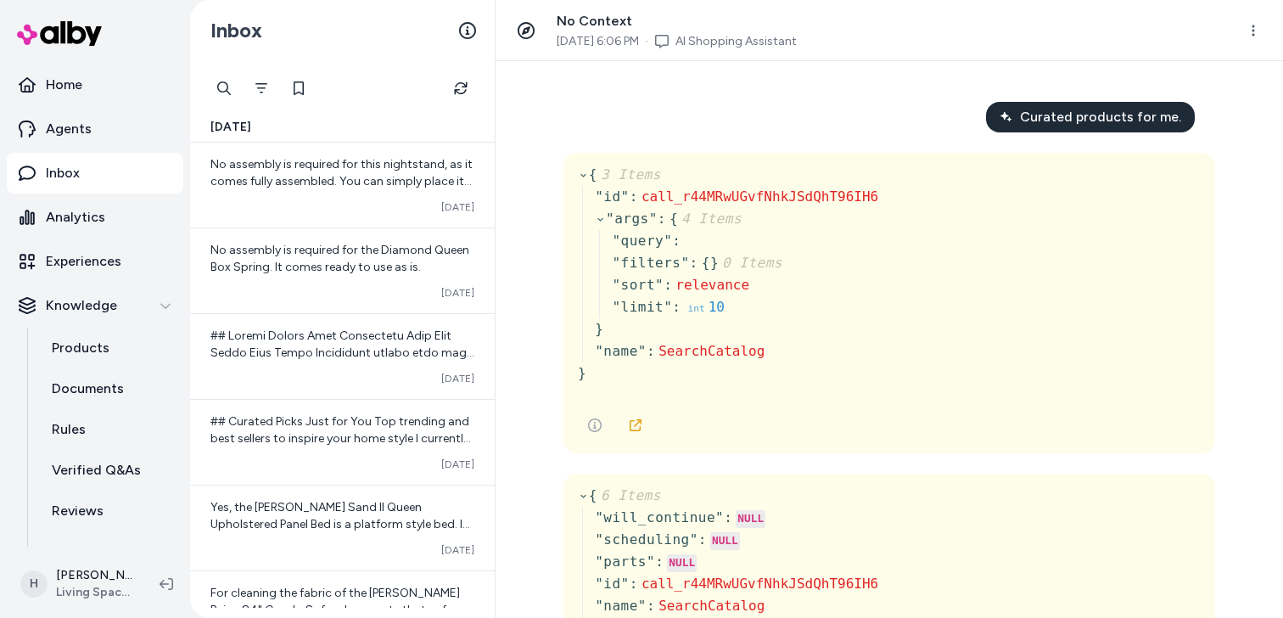
click at [525, 33] on icon at bounding box center [526, 30] width 17 height 17
click at [571, 25] on span "No Context" at bounding box center [595, 21] width 76 height 16
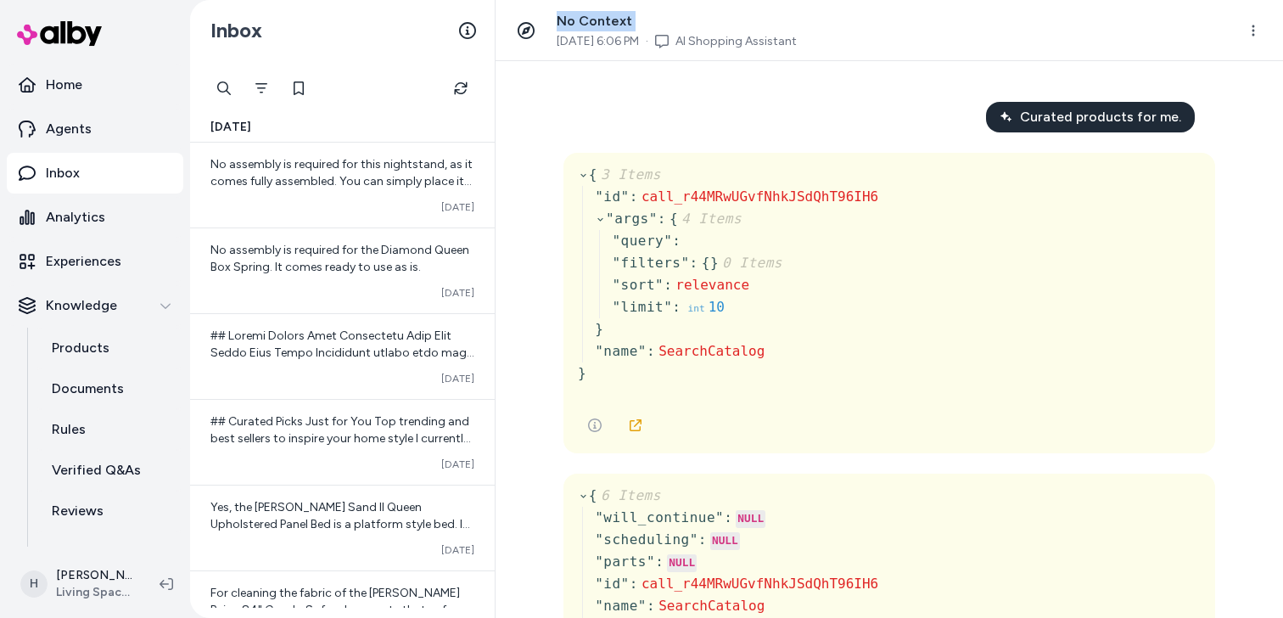
click at [571, 25] on span "No Context" at bounding box center [595, 21] width 76 height 16
click at [602, 30] on h3 "No Context" at bounding box center [677, 21] width 240 height 20
click at [618, 79] on div "Curated products for me. { 3 Items " id " : call_r44MRwUGvfNhkJSdQhT96IH6 " arg…" at bounding box center [890, 339] width 788 height 557
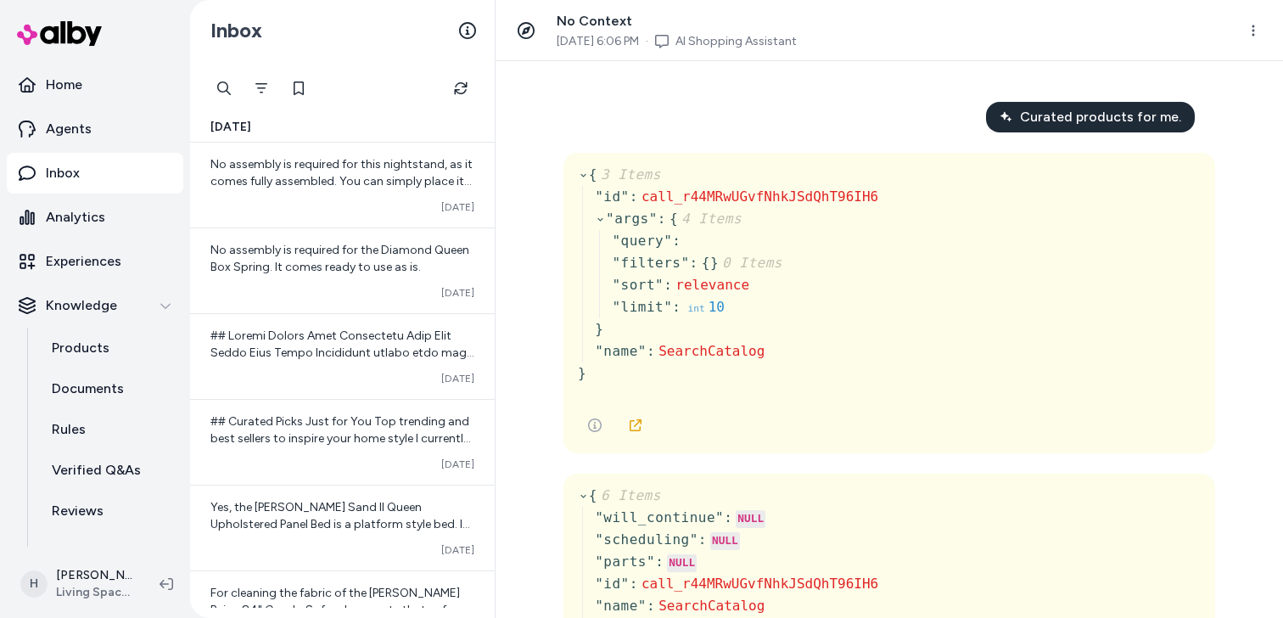
click at [532, 29] on icon at bounding box center [526, 30] width 17 height 17
drag, startPoint x: 559, startPoint y: 27, endPoint x: 644, endPoint y: 27, distance: 84.9
click at [644, 27] on h3 "No Context" at bounding box center [677, 21] width 240 height 20
